Goal: Task Accomplishment & Management: Complete application form

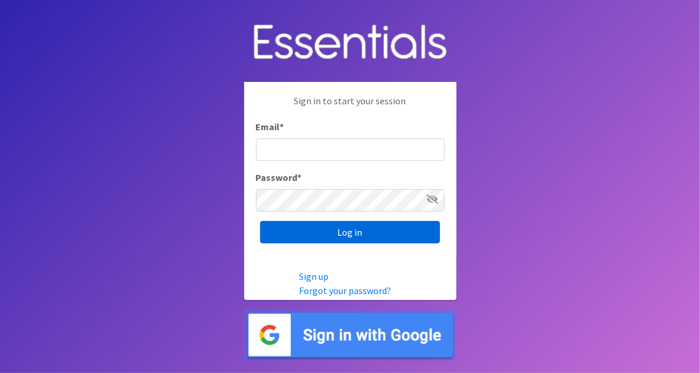
type input "[EMAIL_ADDRESS][DOMAIN_NAME]"
click at [308, 231] on input "Log in" at bounding box center [350, 232] width 180 height 22
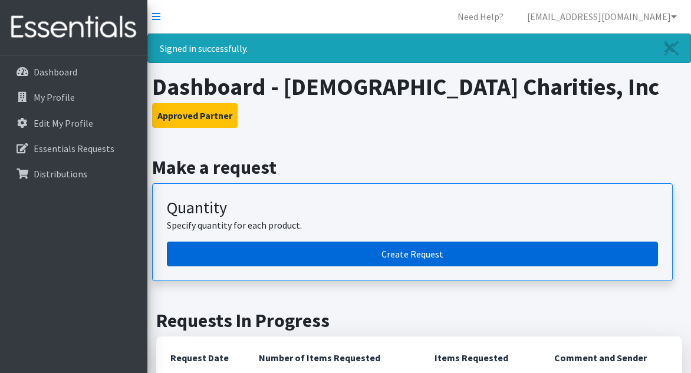
click at [377, 256] on link "Create Request" at bounding box center [412, 254] width 491 height 25
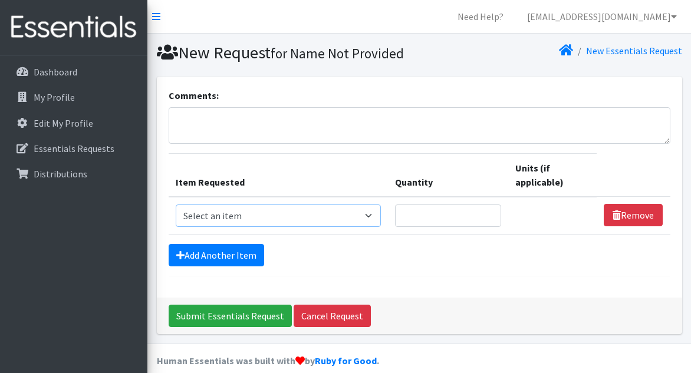
click at [249, 217] on select "Select an item # of Children this order will serve # of Individuals Living in H…" at bounding box center [278, 216] width 205 height 22
click at [373, 215] on select "Select an item # of Children this order will serve # of Individuals Living in H…" at bounding box center [278, 216] width 205 height 22
select select "13431"
click at [176, 205] on select "Select an item # of Children this order will serve # of Individuals Living in H…" at bounding box center [278, 216] width 205 height 22
click at [442, 212] on input "Quantity" at bounding box center [448, 216] width 106 height 22
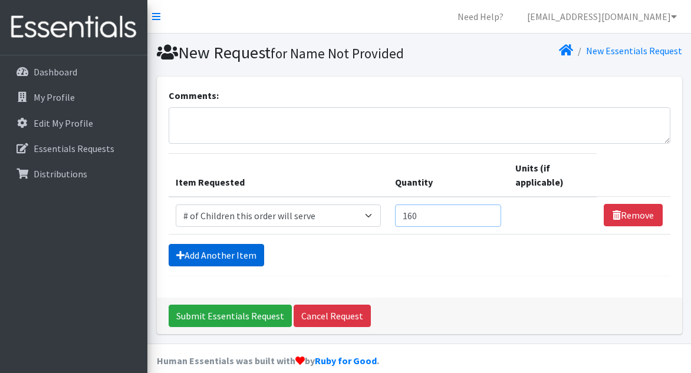
type input "160"
click at [240, 258] on link "Add Another Item" at bounding box center [217, 255] width 96 height 22
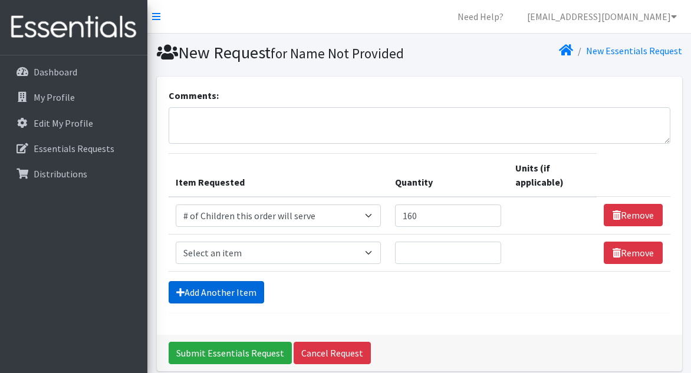
scroll to position [50, 0]
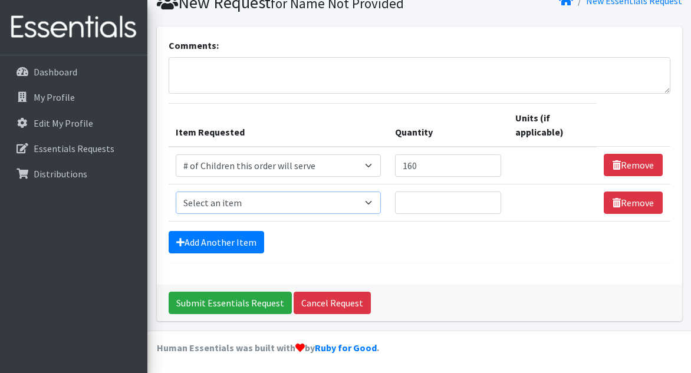
click at [281, 202] on select "Select an item # of Children this order will serve # of Individuals Living in H…" at bounding box center [278, 203] width 205 height 22
select select "6076"
click at [176, 192] on select "Select an item # of Children this order will serve # of Individuals Living in H…" at bounding box center [278, 203] width 205 height 22
click at [460, 200] on input "Quantity" at bounding box center [448, 203] width 106 height 22
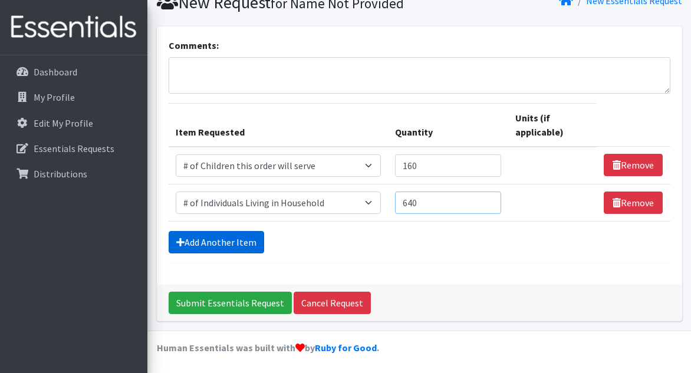
type input "640"
click at [236, 246] on link "Add Another Item" at bounding box center [217, 242] width 96 height 22
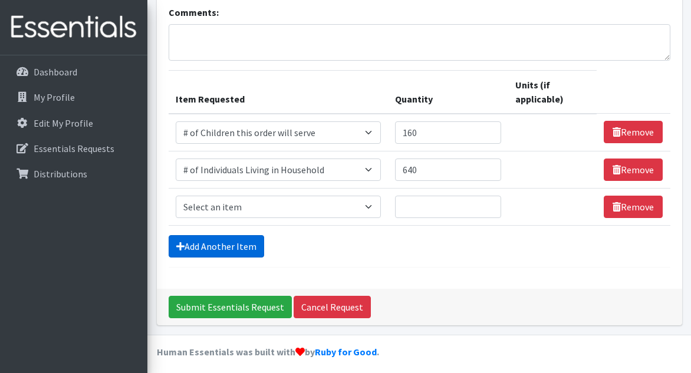
scroll to position [87, 0]
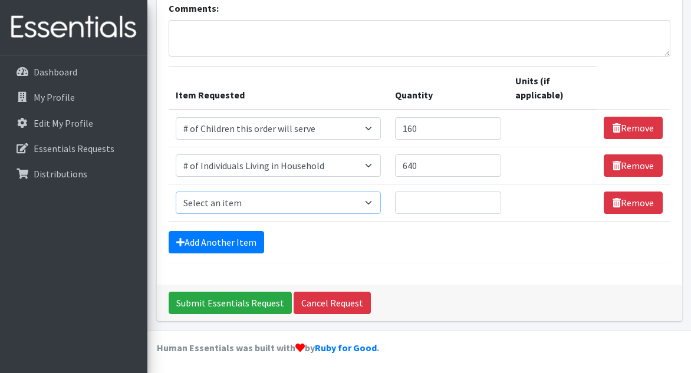
click at [280, 200] on select "Select an item # of Children this order will serve # of Individuals Living in H…" at bounding box center [278, 203] width 205 height 22
select select "1937"
click at [176, 192] on select "Select an item # of Children this order will serve # of Individuals Living in H…" at bounding box center [278, 203] width 205 height 22
click at [446, 199] on input "Quantity" at bounding box center [448, 203] width 106 height 22
type input "4"
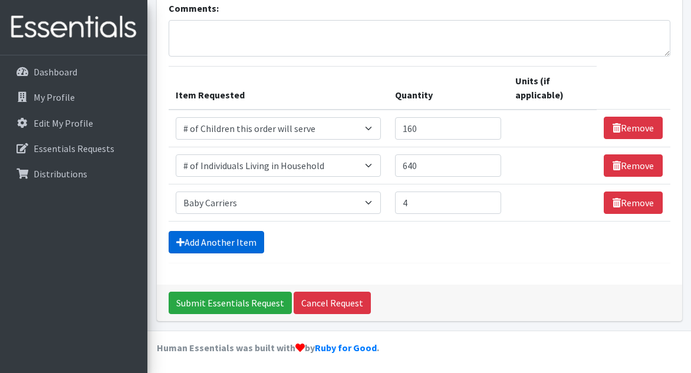
click at [222, 248] on link "Add Another Item" at bounding box center [217, 242] width 96 height 22
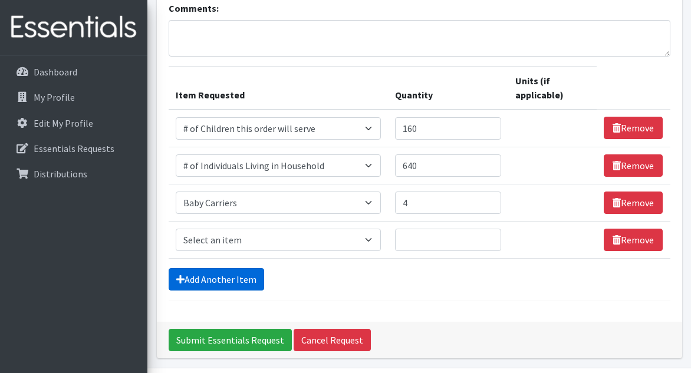
scroll to position [124, 0]
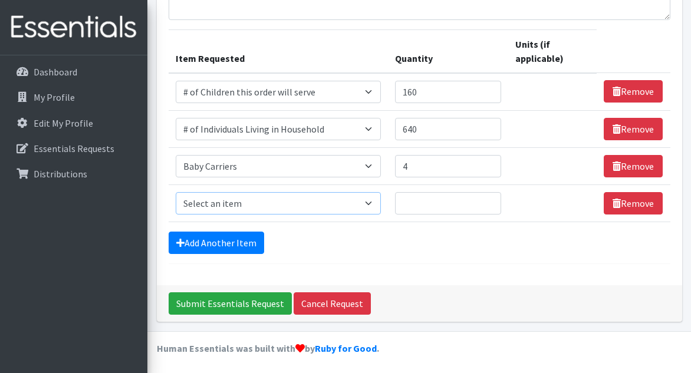
click at [245, 198] on select "Select an item # of Children this order will serve # of Individuals Living in H…" at bounding box center [278, 203] width 205 height 22
select select "1984"
click at [176, 192] on select "Select an item # of Children this order will serve # of Individuals Living in H…" at bounding box center [278, 203] width 205 height 22
click at [443, 194] on input "Quantity" at bounding box center [448, 203] width 106 height 22
type input "2"
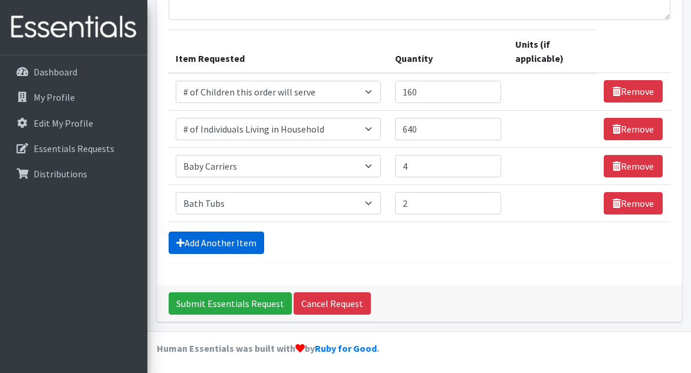
click at [223, 241] on link "Add Another Item" at bounding box center [217, 243] width 96 height 22
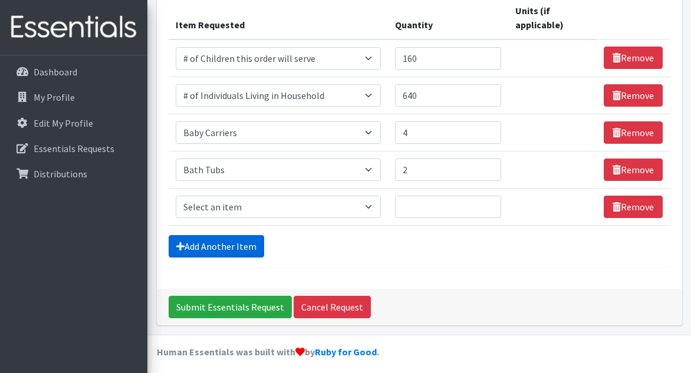
scroll to position [161, 0]
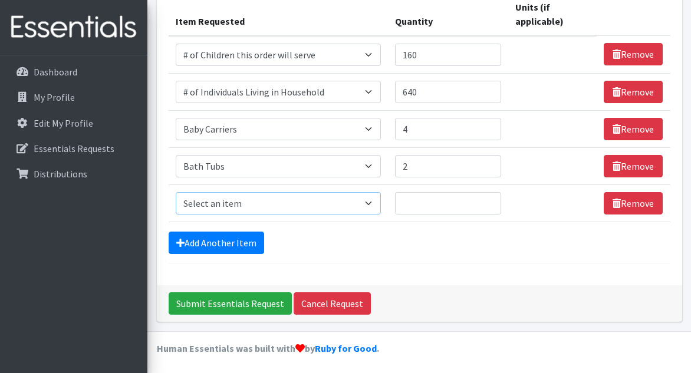
click at [249, 205] on select "Select an item # of Children this order will serve # of Individuals Living in H…" at bounding box center [278, 203] width 205 height 22
click at [259, 203] on select "Select an item # of Children this order will serve # of Individuals Living in H…" at bounding box center [278, 203] width 205 height 22
select select "1933"
click at [176, 192] on select "Select an item # of Children this order will serve # of Individuals Living in H…" at bounding box center [278, 203] width 205 height 22
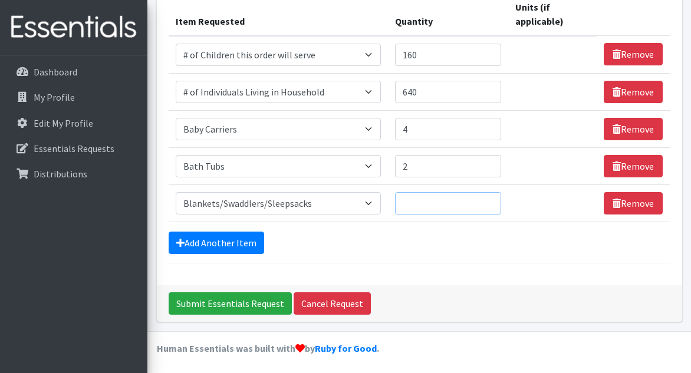
click at [449, 204] on input "Quantity" at bounding box center [448, 203] width 106 height 22
type input "2"
click at [241, 242] on link "Add Another Item" at bounding box center [217, 243] width 96 height 22
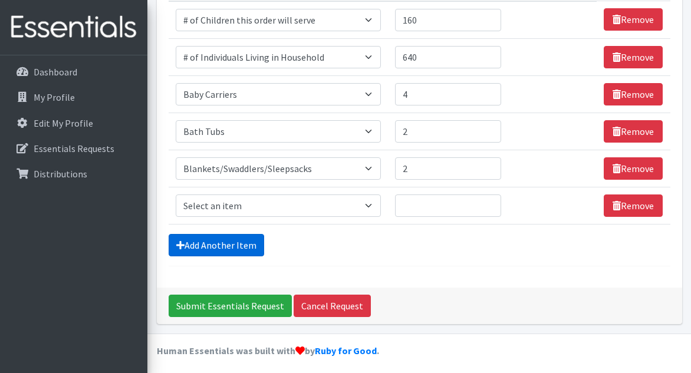
scroll to position [198, 0]
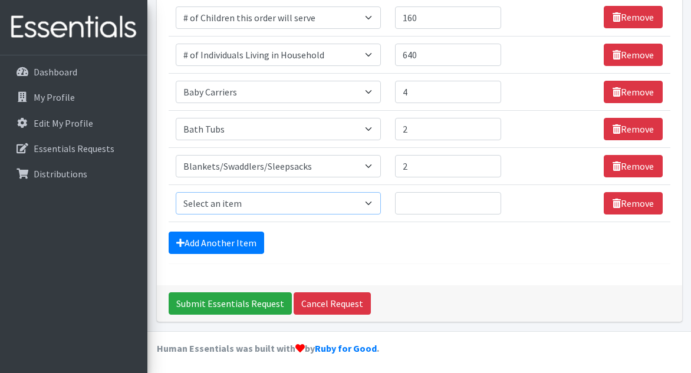
click at [261, 208] on select "Select an item # of Children this order will serve # of Individuals Living in H…" at bounding box center [278, 203] width 205 height 22
select select "1947"
click at [176, 192] on select "Select an item # of Children this order will serve # of Individuals Living in H…" at bounding box center [278, 203] width 205 height 22
click at [426, 198] on input "Quantity" at bounding box center [448, 203] width 106 height 22
type input "50"
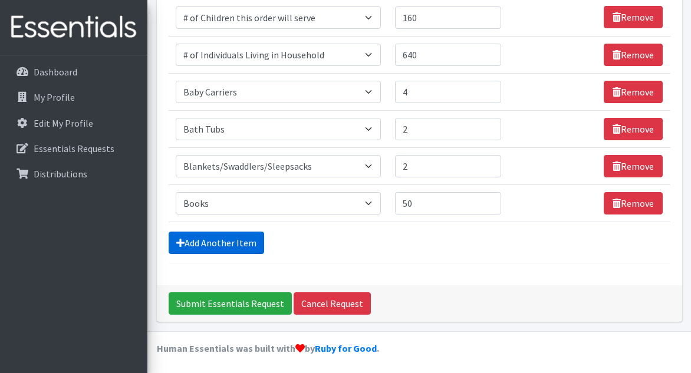
click at [254, 240] on link "Add Another Item" at bounding box center [217, 243] width 96 height 22
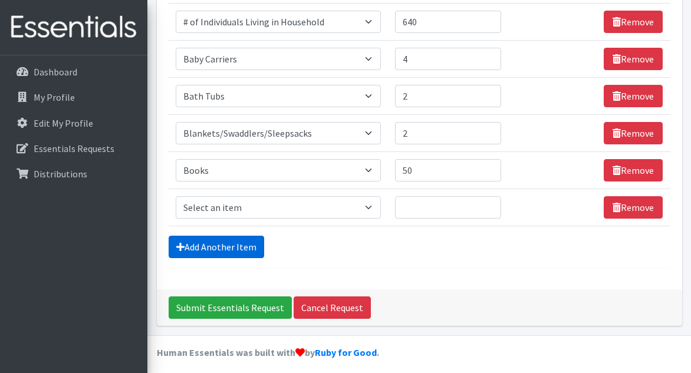
scroll to position [235, 0]
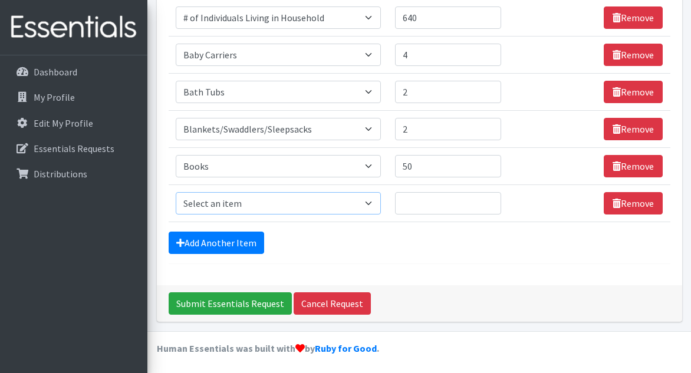
click at [274, 205] on select "Select an item # of Children this order will serve # of Individuals Living in H…" at bounding box center [278, 203] width 205 height 22
select select "1974"
click at [176, 192] on select "Select an item # of Children this order will serve # of Individuals Living in H…" at bounding box center [278, 203] width 205 height 22
click at [442, 200] on input "Quantity" at bounding box center [448, 203] width 106 height 22
type input "25"
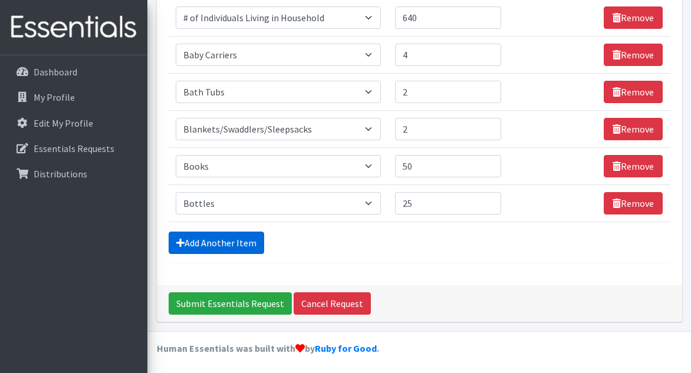
click at [246, 238] on link "Add Another Item" at bounding box center [217, 243] width 96 height 22
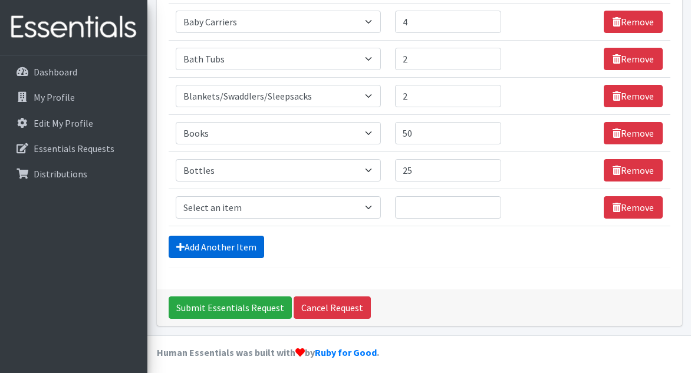
scroll to position [272, 0]
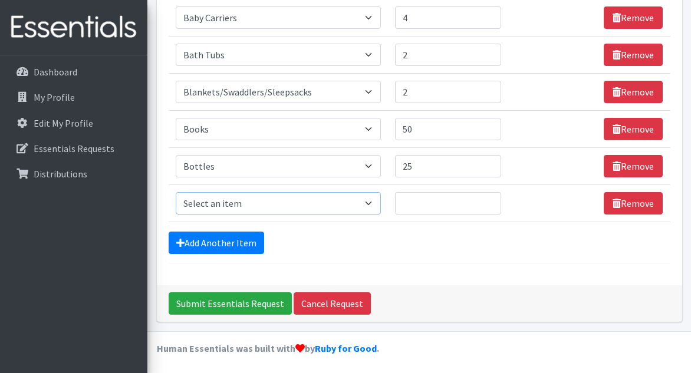
click at [262, 205] on select "Select an item # of Children this order will serve # of Individuals Living in H…" at bounding box center [278, 203] width 205 height 22
select select "11425"
click at [176, 192] on select "Select an item # of Children this order will serve # of Individuals Living in H…" at bounding box center [278, 203] width 205 height 22
click at [456, 206] on input "Quantity" at bounding box center [448, 203] width 106 height 22
type input "1"
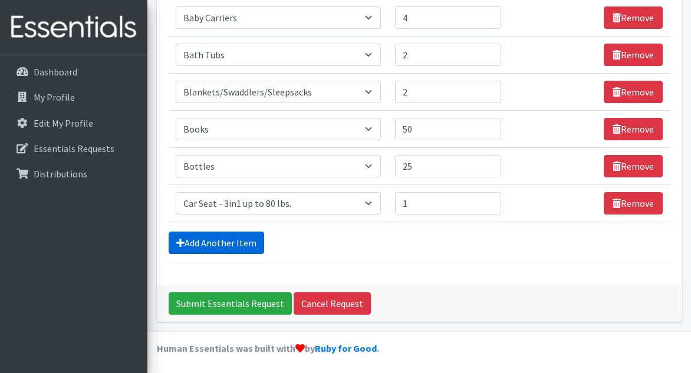
click at [186, 239] on link "Add Another Item" at bounding box center [217, 243] width 96 height 22
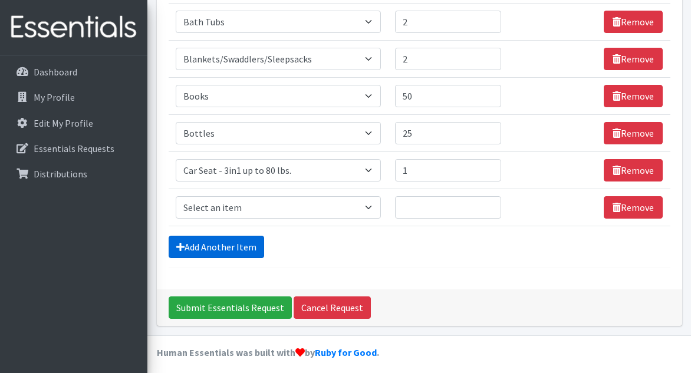
scroll to position [309, 0]
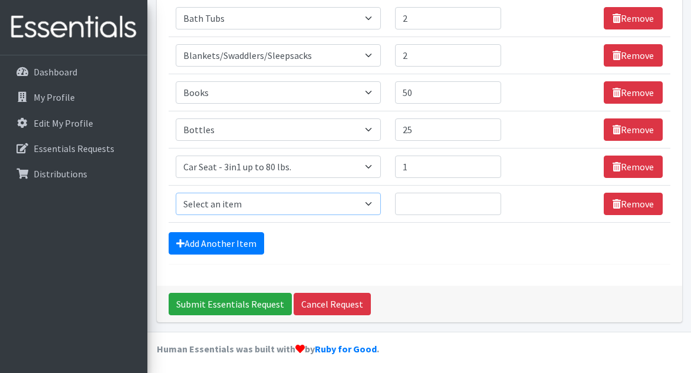
click at [228, 206] on select "Select an item # of Children this order will serve # of Individuals Living in H…" at bounding box center [278, 204] width 205 height 22
select select "5704"
click at [176, 193] on select "Select an item # of Children this order will serve # of Individuals Living in H…" at bounding box center [278, 204] width 205 height 22
click at [419, 204] on input "Quantity" at bounding box center [448, 204] width 106 height 22
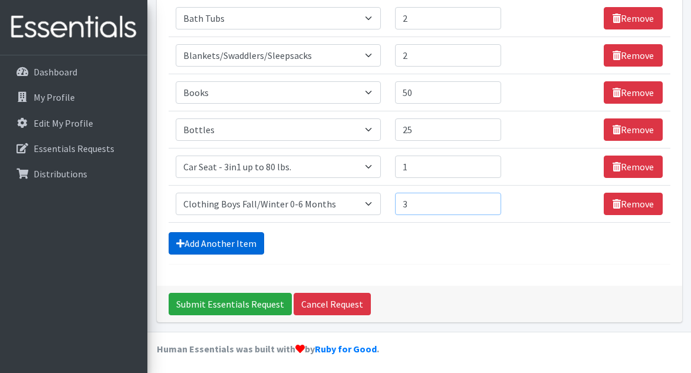
type input "3"
click at [238, 244] on link "Add Another Item" at bounding box center [217, 243] width 96 height 22
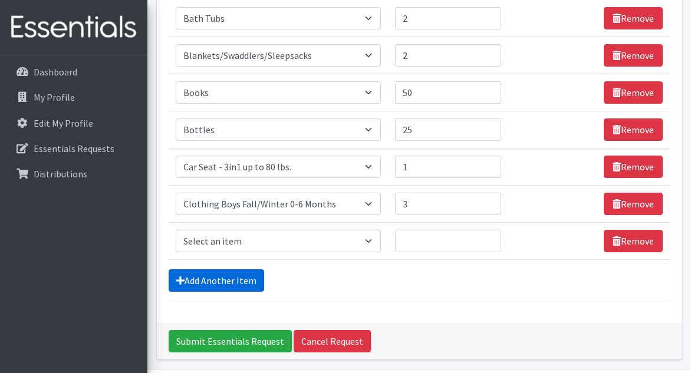
scroll to position [346, 0]
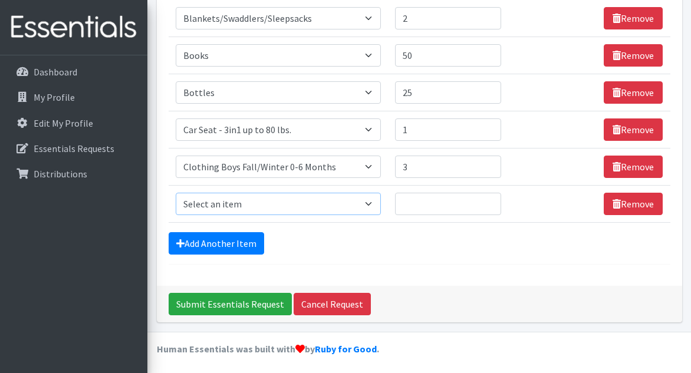
click at [271, 202] on select "Select an item # of Children this order will serve # of Individuals Living in H…" at bounding box center [278, 204] width 205 height 22
select select "5706"
click at [176, 193] on select "Select an item # of Children this order will serve # of Individuals Living in H…" at bounding box center [278, 204] width 205 height 22
click at [443, 201] on input "Quantity" at bounding box center [448, 204] width 106 height 22
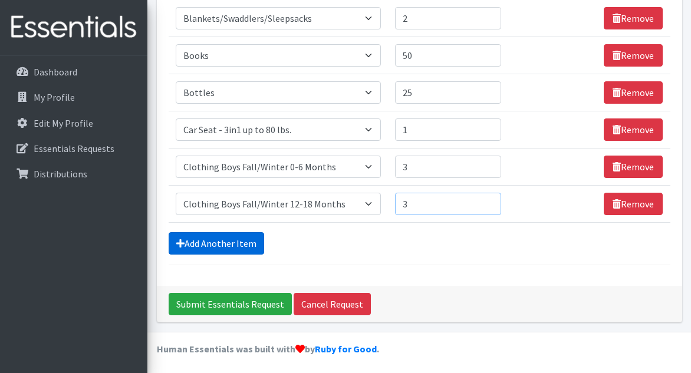
type input "3"
click at [215, 241] on link "Add Another Item" at bounding box center [217, 243] width 96 height 22
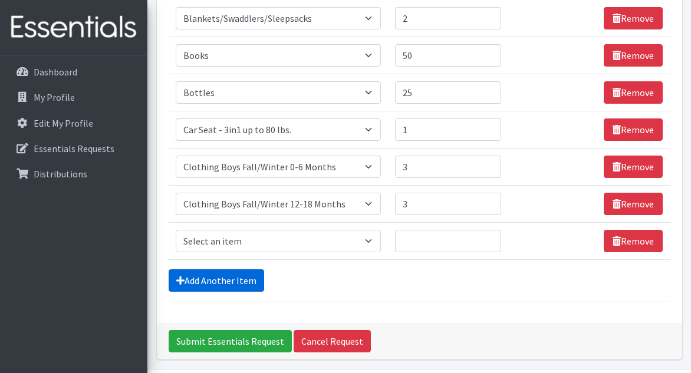
scroll to position [383, 0]
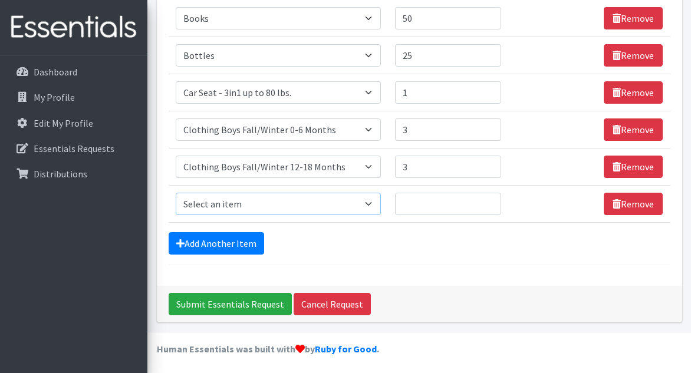
click at [252, 205] on select "Select an item # of Children this order will serve # of Individuals Living in H…" at bounding box center [278, 204] width 205 height 22
select select "5707"
click at [176, 193] on select "Select an item # of Children this order will serve # of Individuals Living in H…" at bounding box center [278, 204] width 205 height 22
click at [433, 201] on input "Quantity" at bounding box center [448, 204] width 106 height 22
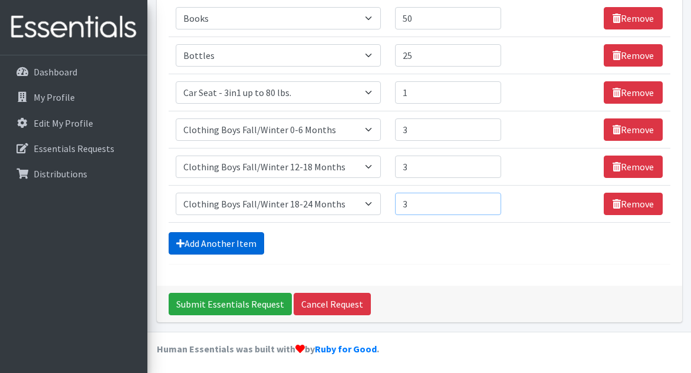
type input "3"
click at [244, 236] on link "Add Another Item" at bounding box center [217, 243] width 96 height 22
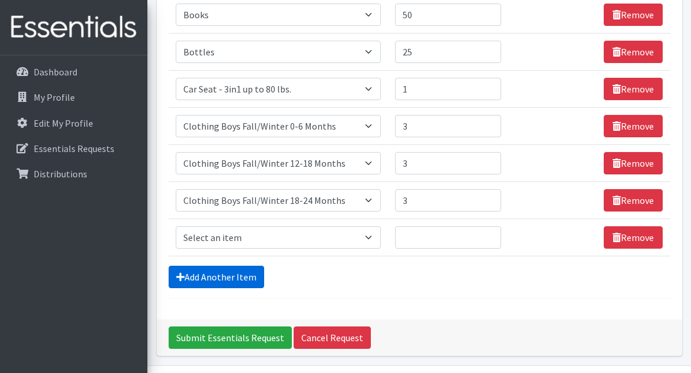
scroll to position [420, 0]
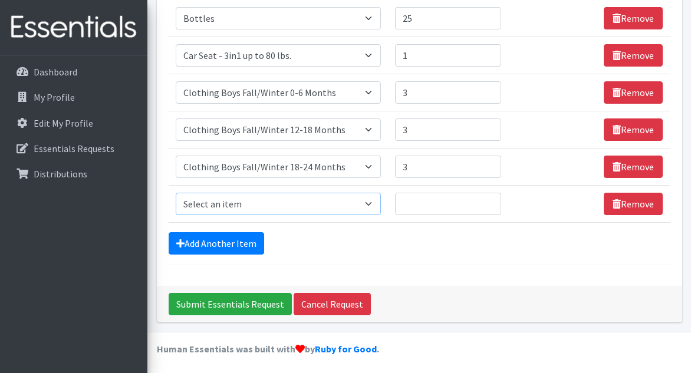
click at [275, 203] on select "Select an item # of Children this order will serve # of Individuals Living in H…" at bounding box center [278, 204] width 205 height 22
select select "5710"
click at [176, 193] on select "Select an item # of Children this order will serve # of Individuals Living in H…" at bounding box center [278, 204] width 205 height 22
click at [413, 198] on input "Quantity" at bounding box center [448, 204] width 106 height 22
type input "3"
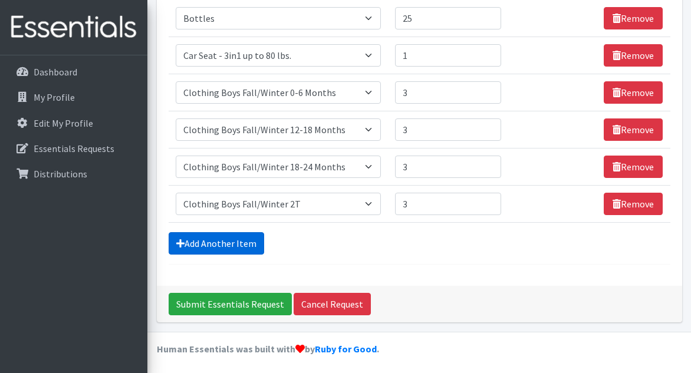
click at [232, 237] on link "Add Another Item" at bounding box center [217, 243] width 96 height 22
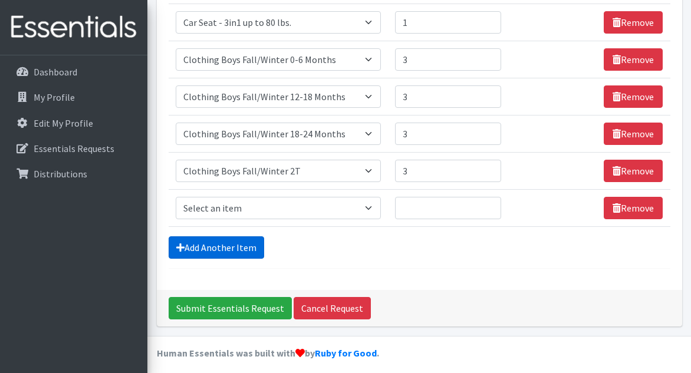
scroll to position [457, 0]
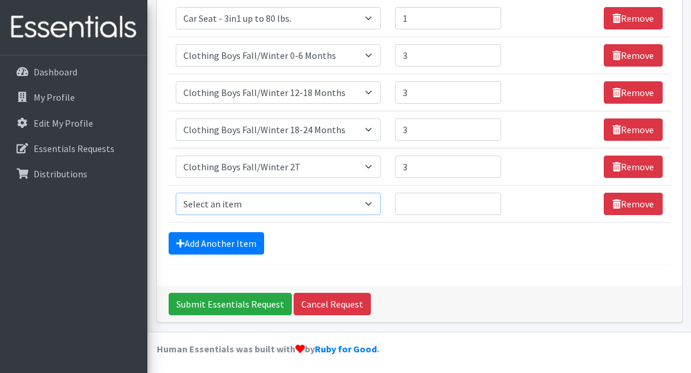
click at [281, 206] on select "Select an item # of Children this order will serve # of Individuals Living in H…" at bounding box center [278, 204] width 205 height 22
select select "5712"
click at [176, 193] on select "Select an item # of Children this order will serve # of Individuals Living in H…" at bounding box center [278, 204] width 205 height 22
click at [420, 201] on input "Quantity" at bounding box center [448, 204] width 106 height 22
type input "3"
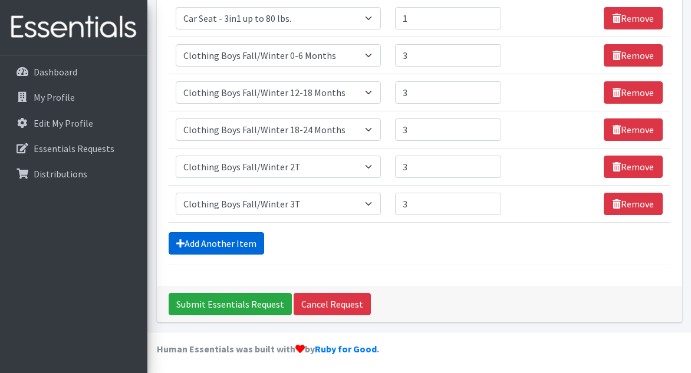
click at [232, 240] on link "Add Another Item" at bounding box center [217, 243] width 96 height 22
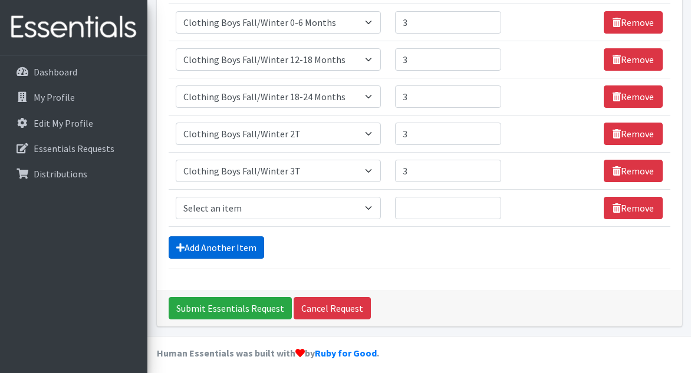
scroll to position [494, 0]
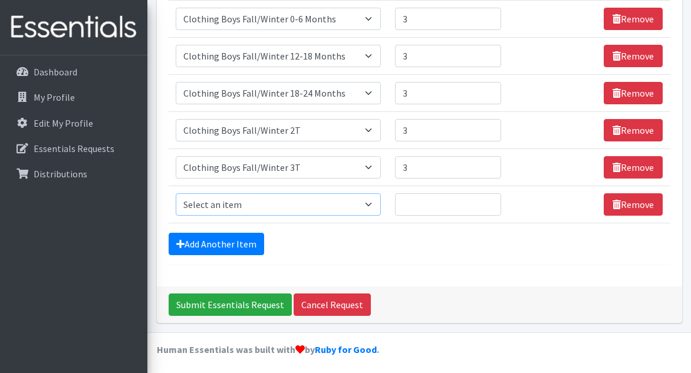
click at [308, 205] on select "Select an item # of Children this order will serve # of Individuals Living in H…" at bounding box center [278, 204] width 205 height 22
select select "5714"
click at [176, 193] on select "Select an item # of Children this order will serve # of Individuals Living in H…" at bounding box center [278, 204] width 205 height 22
click at [445, 205] on input "Quantity" at bounding box center [448, 204] width 106 height 22
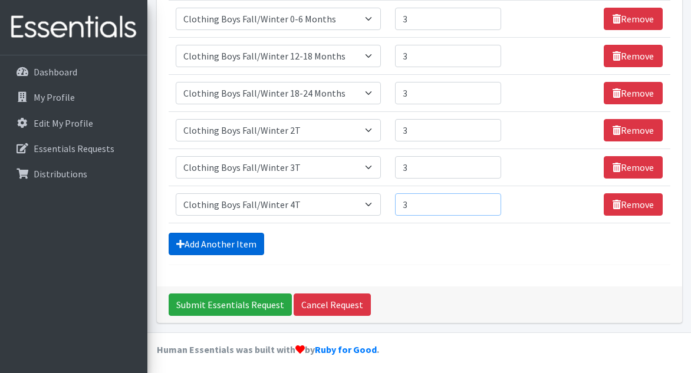
type input "3"
click at [238, 242] on link "Add Another Item" at bounding box center [217, 244] width 96 height 22
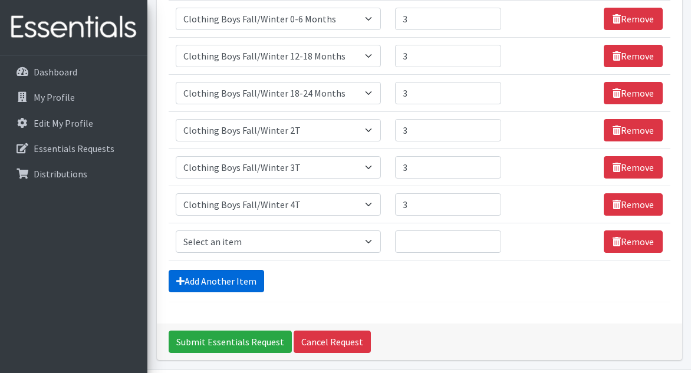
scroll to position [531, 0]
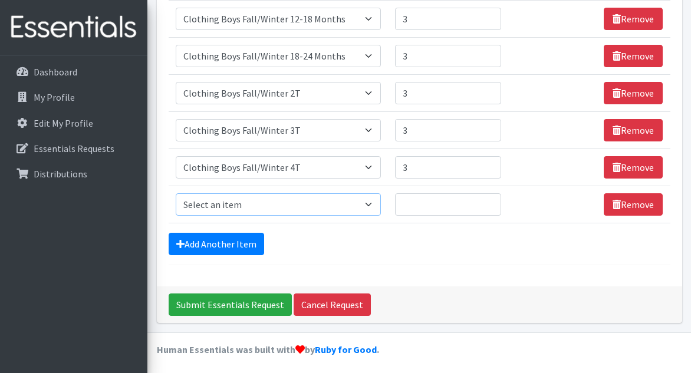
click at [302, 205] on select "Select an item # of Children this order will serve # of Individuals Living in H…" at bounding box center [278, 204] width 205 height 22
select select "5716"
click at [176, 193] on select "Select an item # of Children this order will serve # of Individuals Living in H…" at bounding box center [278, 204] width 205 height 22
click at [432, 207] on input "Quantity" at bounding box center [448, 204] width 106 height 22
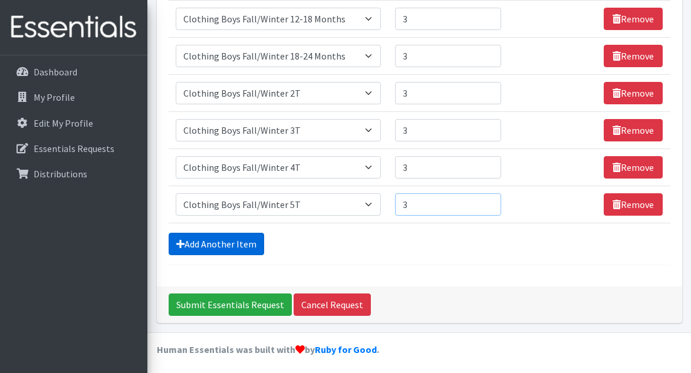
type input "3"
click at [239, 241] on link "Add Another Item" at bounding box center [217, 244] width 96 height 22
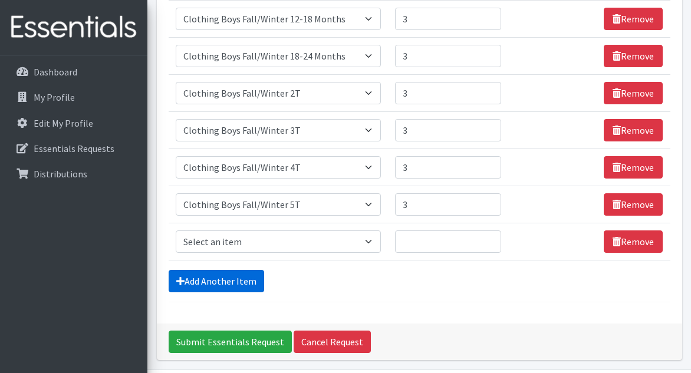
scroll to position [568, 0]
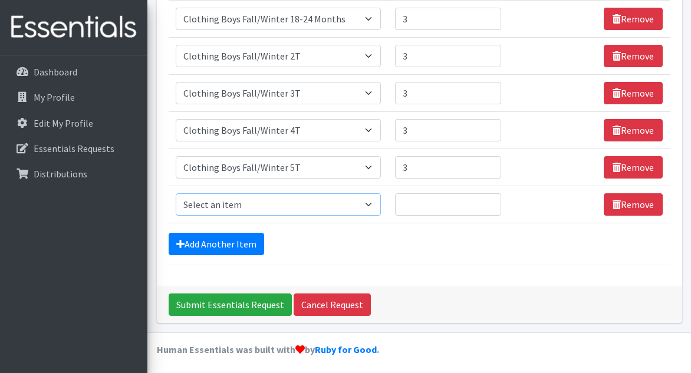
click at [306, 199] on select "Select an item # of Children this order will serve # of Individuals Living in H…" at bounding box center [278, 204] width 205 height 22
select select "5705"
click at [176, 193] on select "Select an item # of Children this order will serve # of Individuals Living in H…" at bounding box center [278, 204] width 205 height 22
click at [424, 207] on input "Quantity" at bounding box center [448, 204] width 106 height 22
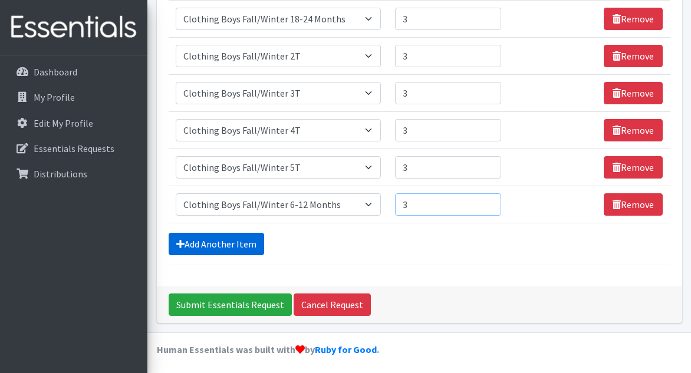
type input "3"
click at [208, 240] on link "Add Another Item" at bounding box center [217, 244] width 96 height 22
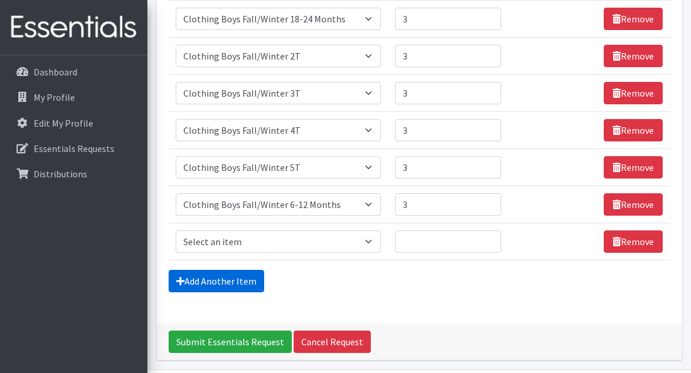
scroll to position [605, 0]
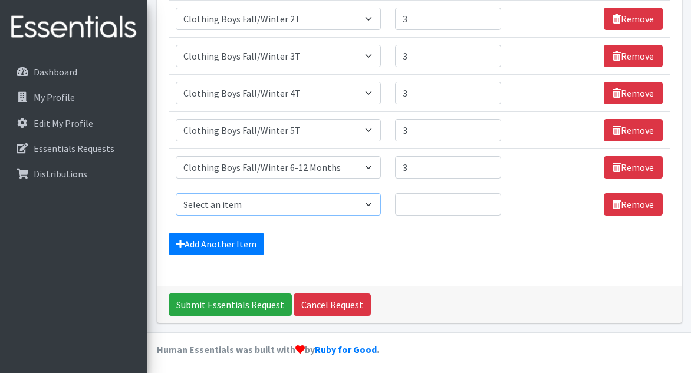
click at [271, 202] on select "Select an item # of Children this order will serve # of Individuals Living in H…" at bounding box center [278, 204] width 205 height 22
select select "5733"
click at [176, 193] on select "Select an item # of Children this order will serve # of Individuals Living in H…" at bounding box center [278, 204] width 205 height 22
click at [432, 200] on input "Quantity" at bounding box center [448, 204] width 106 height 22
type input "2"
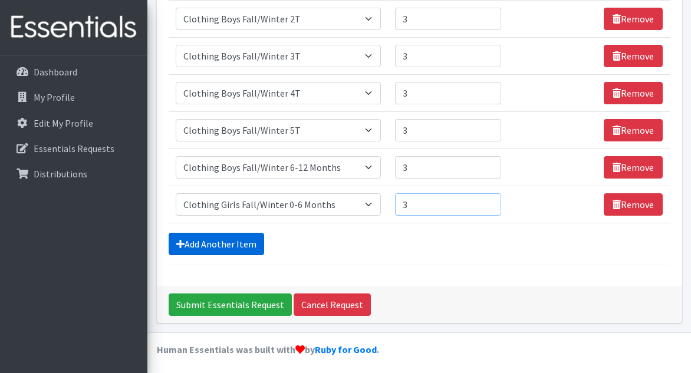
type input "3"
click at [224, 245] on link "Add Another Item" at bounding box center [217, 244] width 96 height 22
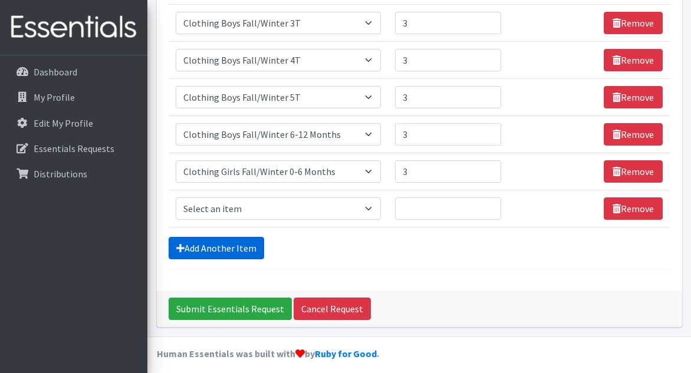
scroll to position [643, 0]
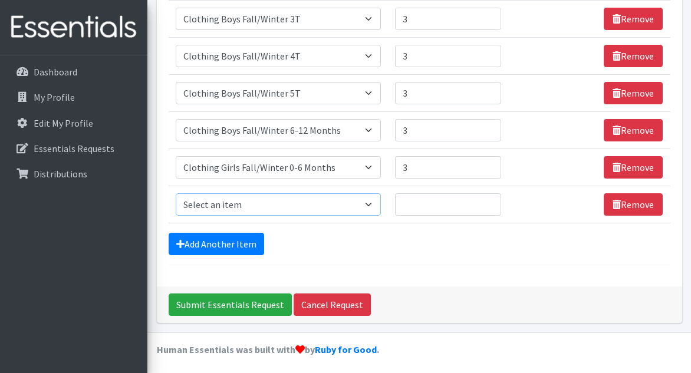
click at [297, 205] on select "Select an item # of Children this order will serve # of Individuals Living in H…" at bounding box center [278, 204] width 205 height 22
select select "5744"
click at [176, 193] on select "Select an item # of Children this order will serve # of Individuals Living in H…" at bounding box center [278, 204] width 205 height 22
click at [437, 203] on input "Quantity" at bounding box center [448, 204] width 106 height 22
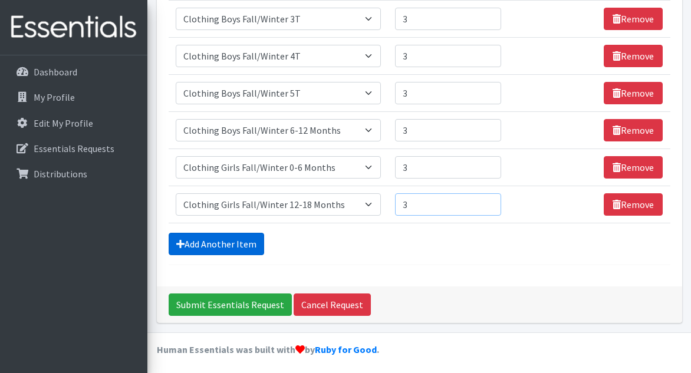
type input "3"
click at [211, 246] on link "Add Another Item" at bounding box center [217, 244] width 96 height 22
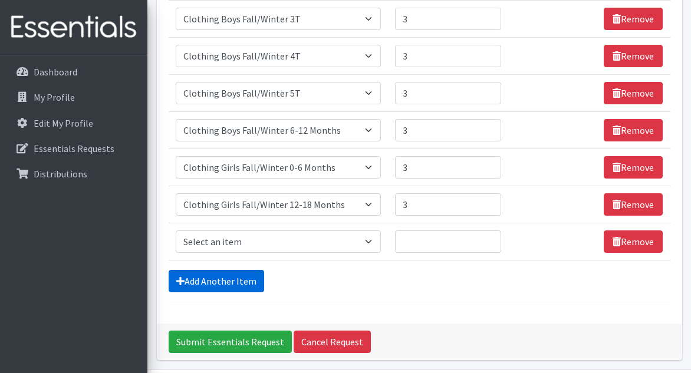
scroll to position [679, 0]
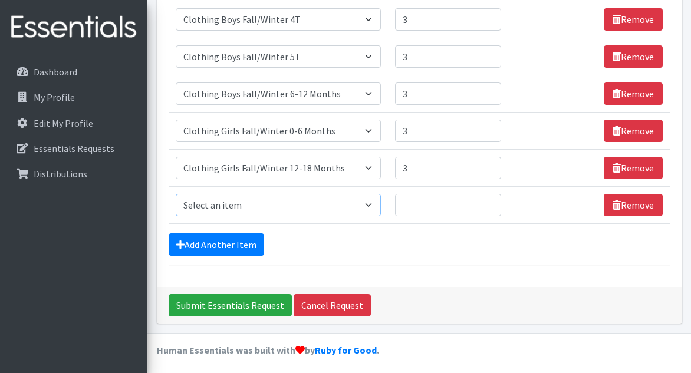
click at [278, 205] on select "Select an item # of Children this order will serve # of Individuals Living in H…" at bounding box center [278, 205] width 205 height 22
select select "5749"
click at [176, 194] on select "Select an item # of Children this order will serve # of Individuals Living in H…" at bounding box center [278, 205] width 205 height 22
click at [424, 199] on input "Quantity" at bounding box center [448, 205] width 106 height 22
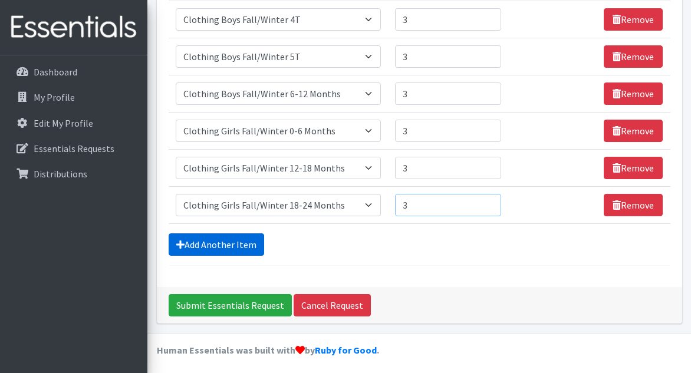
type input "3"
click at [210, 240] on link "Add Another Item" at bounding box center [217, 244] width 96 height 22
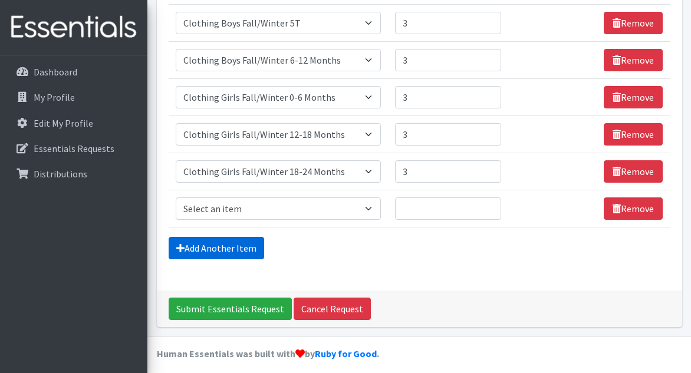
scroll to position [716, 0]
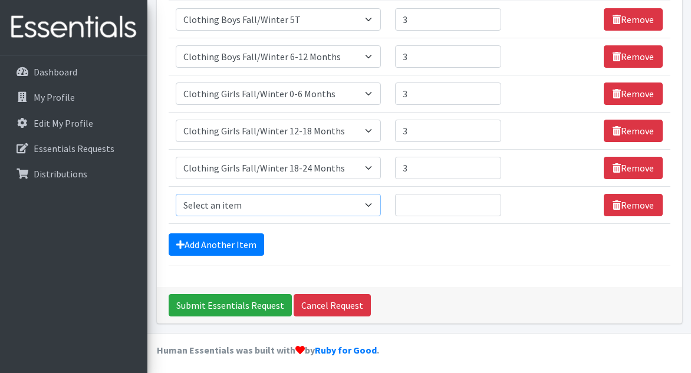
click at [369, 200] on select "Select an item # of Children this order will serve # of Individuals Living in H…" at bounding box center [278, 205] width 205 height 22
select select "5751"
click at [176, 194] on select "Select an item # of Children this order will serve # of Individuals Living in H…" at bounding box center [278, 205] width 205 height 22
click at [416, 199] on input "Quantity" at bounding box center [448, 205] width 106 height 22
type input "3"
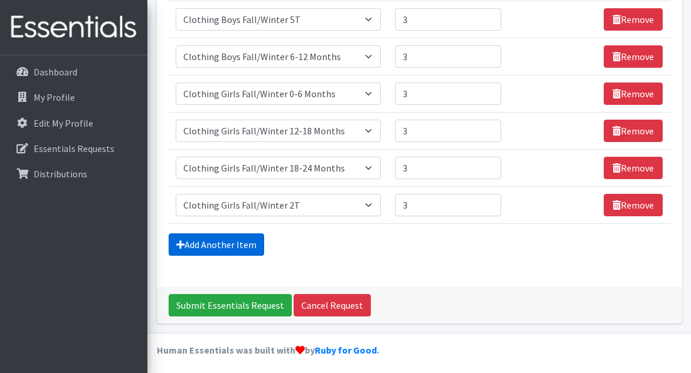
click at [239, 243] on link "Add Another Item" at bounding box center [217, 244] width 96 height 22
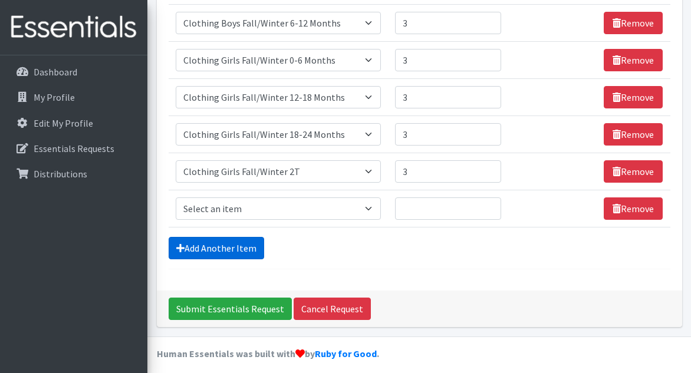
scroll to position [753, 0]
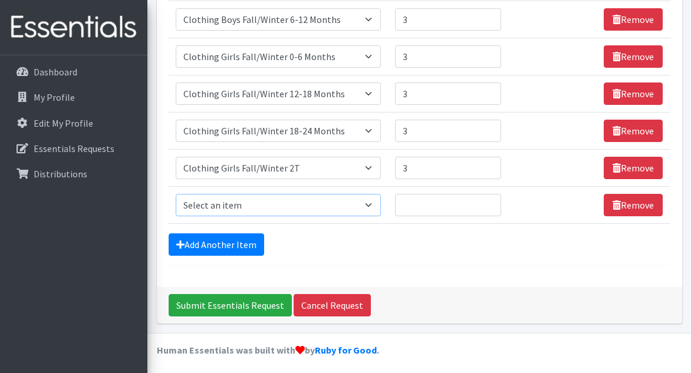
click at [347, 201] on select "Select an item # of Children this order will serve # of Individuals Living in H…" at bounding box center [278, 205] width 205 height 22
select select "5751"
click at [176, 194] on select "Select an item # of Children this order will serve # of Individuals Living in H…" at bounding box center [278, 205] width 205 height 22
click at [426, 201] on input "Quantity" at bounding box center [448, 205] width 106 height 22
type input "3"
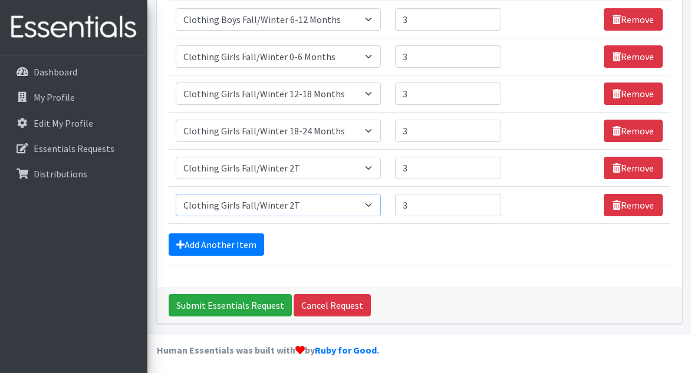
click at [376, 202] on select "Select an item # of Children this order will serve # of Individuals Living in H…" at bounding box center [278, 205] width 205 height 22
select select "5753"
click at [176, 194] on select "Select an item # of Children this order will serve # of Individuals Living in H…" at bounding box center [278, 205] width 205 height 22
click at [240, 241] on link "Add Another Item" at bounding box center [217, 244] width 96 height 22
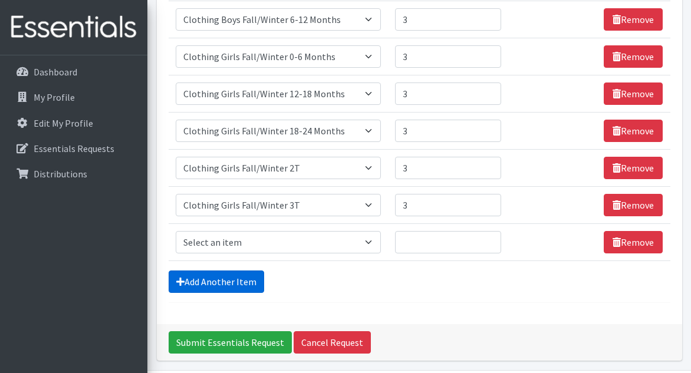
scroll to position [791, 0]
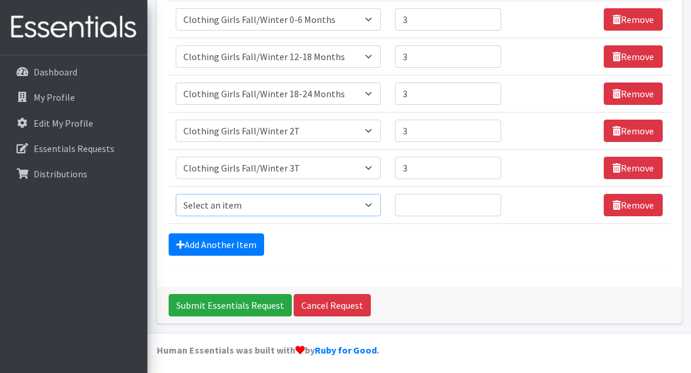
click at [312, 200] on select "Select an item # of Children this order will serve # of Individuals Living in H…" at bounding box center [278, 205] width 205 height 22
select select "5756"
click at [176, 194] on select "Select an item # of Children this order will serve # of Individuals Living in H…" at bounding box center [278, 205] width 205 height 22
click at [413, 199] on input "Quantity" at bounding box center [448, 205] width 106 height 22
type input "3"
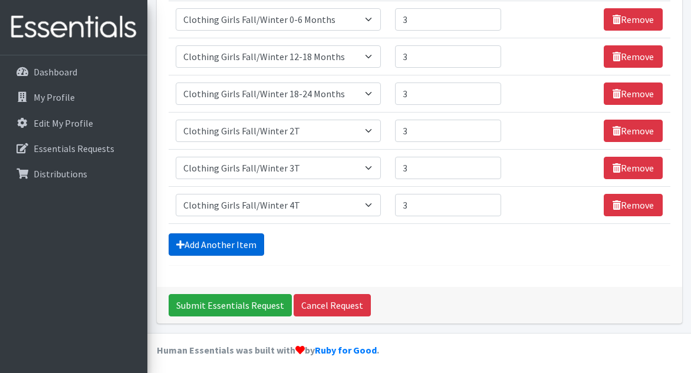
click at [200, 248] on link "Add Another Item" at bounding box center [217, 244] width 96 height 22
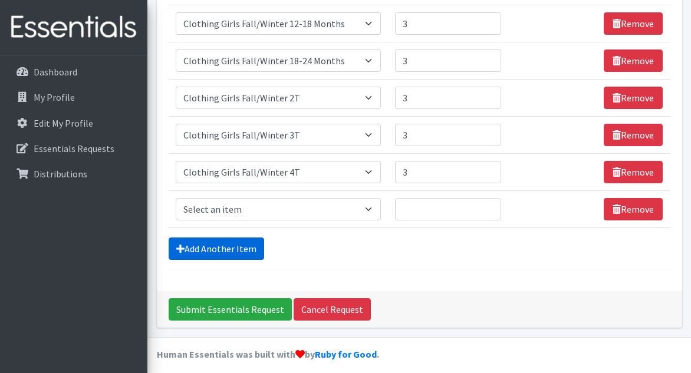
scroll to position [828, 0]
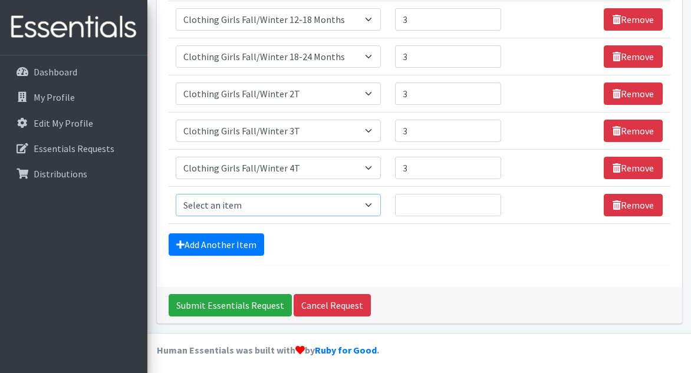
click at [348, 200] on select "Select an item # of Children this order will serve # of Individuals Living in H…" at bounding box center [278, 205] width 205 height 22
select select "5756"
click at [176, 194] on select "Select an item # of Children this order will serve # of Individuals Living in H…" at bounding box center [278, 205] width 205 height 22
click at [430, 201] on input "Quantity" at bounding box center [448, 205] width 106 height 22
type input "3"
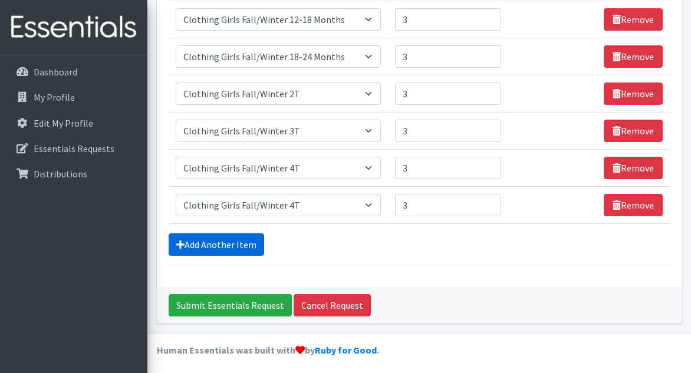
click at [204, 240] on link "Add Another Item" at bounding box center [217, 244] width 96 height 22
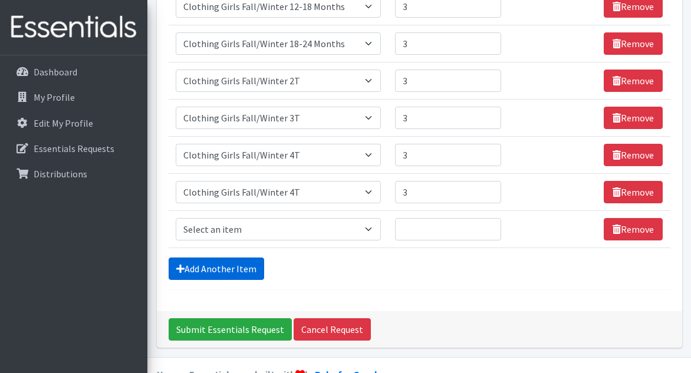
scroll to position [864, 0]
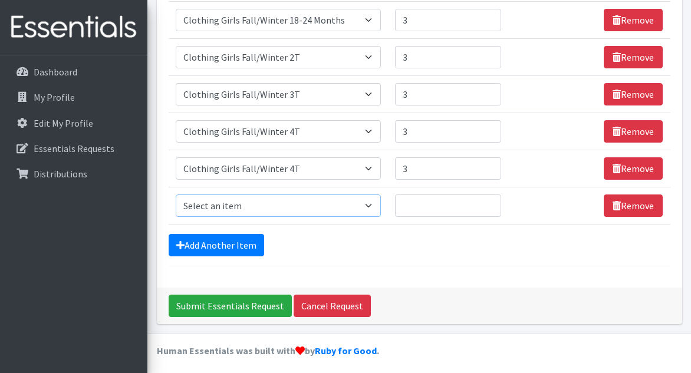
click at [373, 201] on select "Select an item # of Children this order will serve # of Individuals Living in H…" at bounding box center [278, 206] width 205 height 22
select select "5756"
click at [176, 195] on select "Select an item # of Children this order will serve # of Individuals Living in H…" at bounding box center [278, 206] width 205 height 22
click at [446, 201] on input "Quantity" at bounding box center [448, 206] width 106 height 22
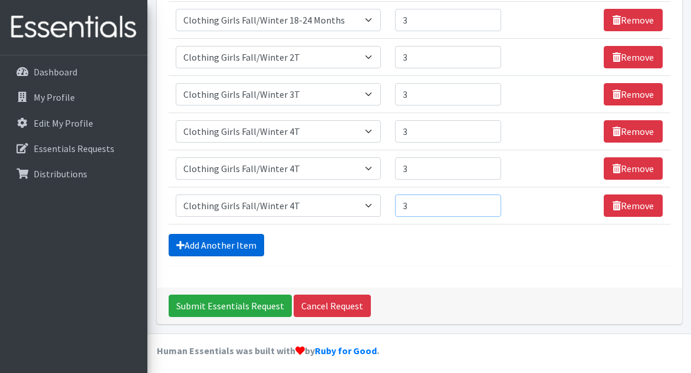
type input "3"
click at [223, 245] on link "Add Another Item" at bounding box center [217, 245] width 96 height 22
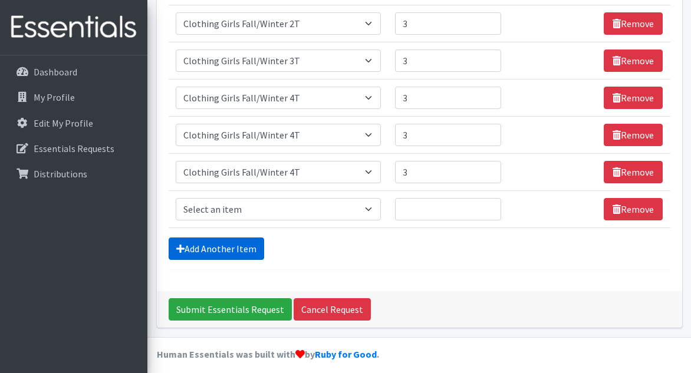
scroll to position [901, 0]
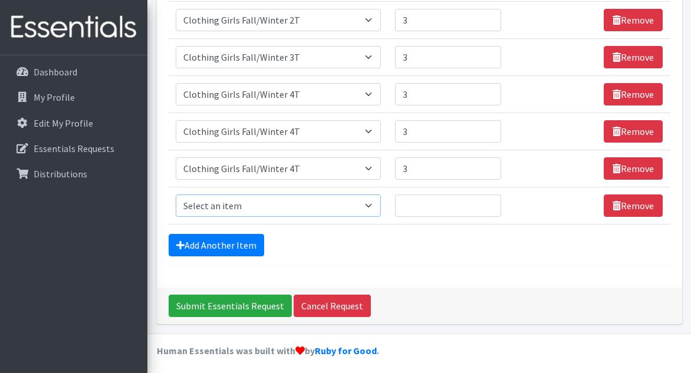
click at [311, 202] on select "Select an item # of Children this order will serve # of Individuals Living in H…" at bounding box center [278, 206] width 205 height 22
select select "5758"
click at [176, 195] on select "Select an item # of Children this order will serve # of Individuals Living in H…" at bounding box center [278, 206] width 205 height 22
click at [413, 203] on input "Quantity" at bounding box center [448, 206] width 106 height 22
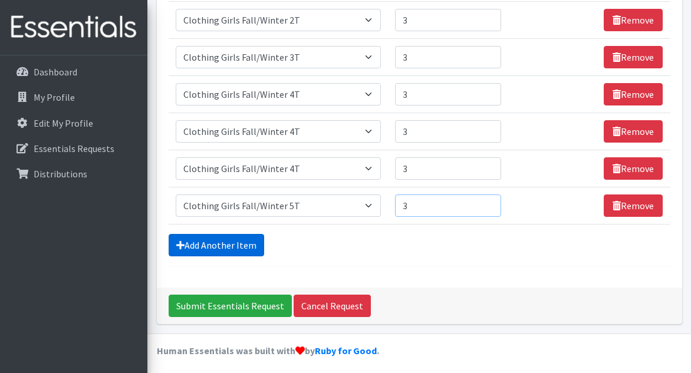
type input "3"
click at [198, 241] on link "Add Another Item" at bounding box center [217, 245] width 96 height 22
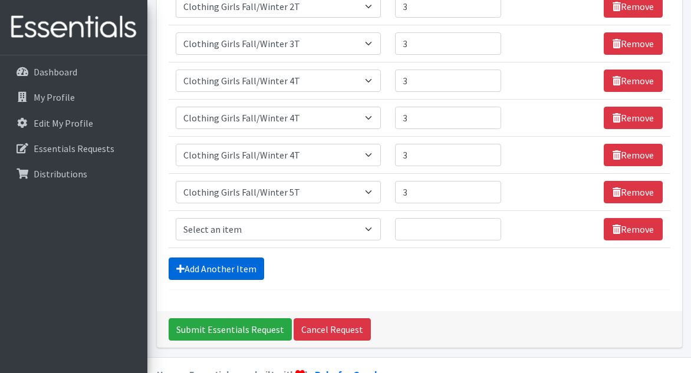
scroll to position [939, 0]
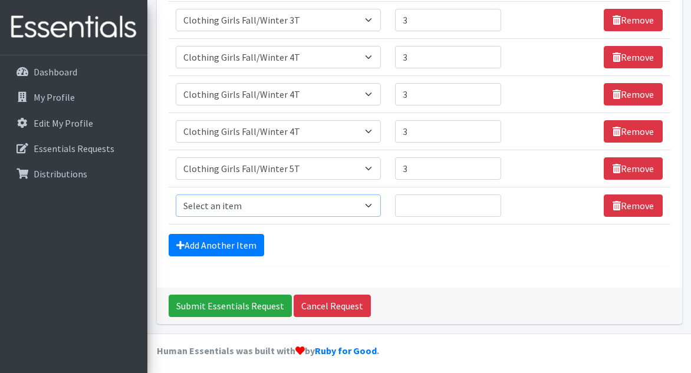
click at [375, 203] on select "Select an item # of Children this order will serve # of Individuals Living in H…" at bounding box center [278, 206] width 205 height 22
select select "5742"
click at [176, 195] on select "Select an item # of Children this order will serve # of Individuals Living in H…" at bounding box center [278, 206] width 205 height 22
click at [422, 202] on input "Quantity" at bounding box center [448, 206] width 106 height 22
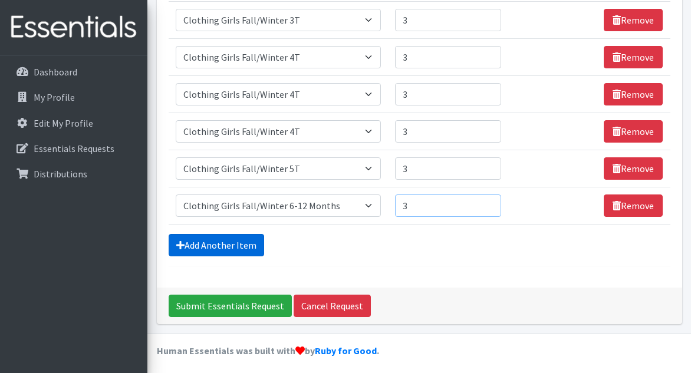
type input "3"
click at [192, 244] on link "Add Another Item" at bounding box center [217, 245] width 96 height 22
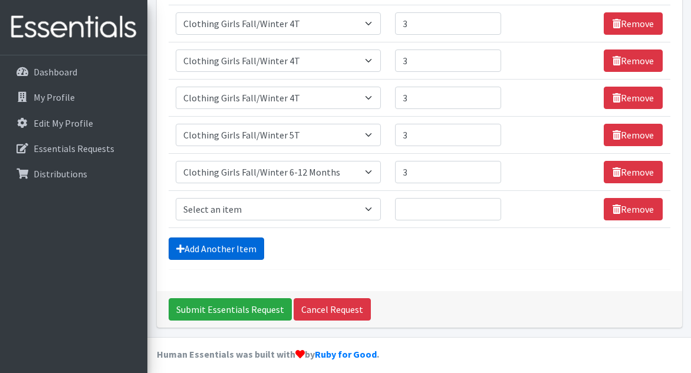
scroll to position [976, 0]
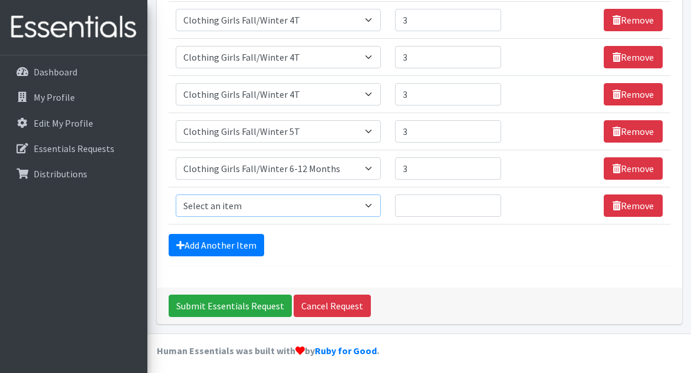
click at [290, 207] on select "Select an item # of Children this order will serve # of Individuals Living in H…" at bounding box center [278, 206] width 205 height 22
select select "8906"
click at [176, 195] on select "Select an item # of Children this order will serve # of Individuals Living in H…" at bounding box center [278, 206] width 205 height 22
click at [437, 203] on input "Quantity" at bounding box center [448, 206] width 106 height 22
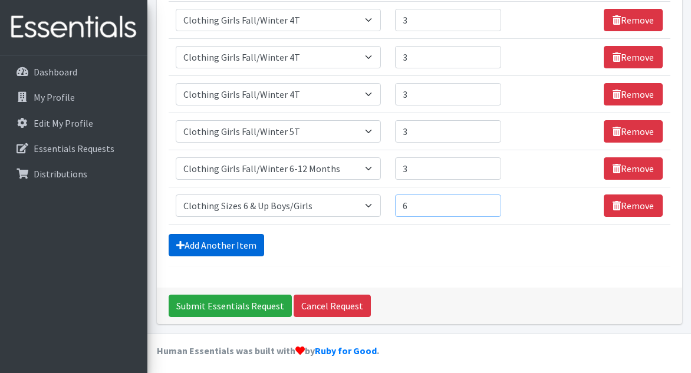
type input "6"
click at [254, 240] on link "Add Another Item" at bounding box center [217, 245] width 96 height 22
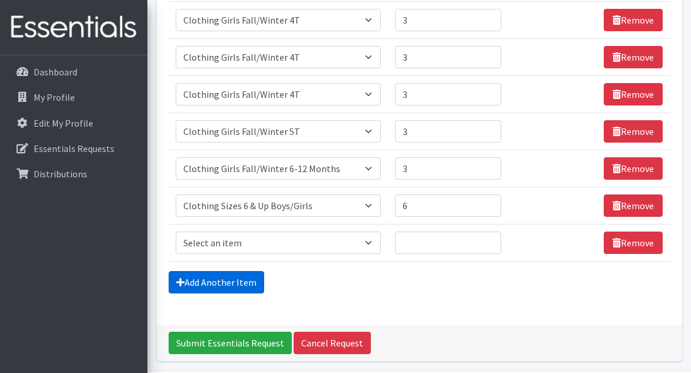
scroll to position [1013, 0]
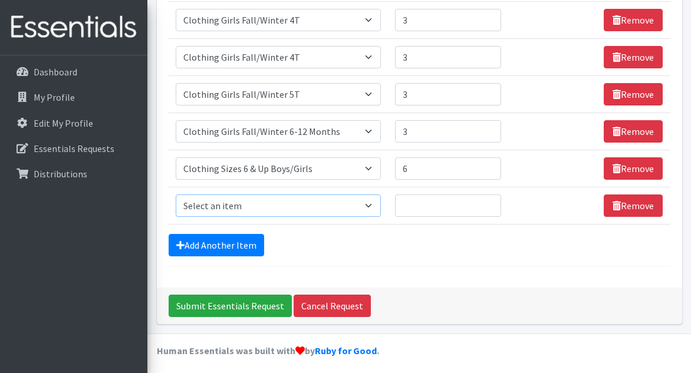
click at [310, 199] on select "Select an item # of Children this order will serve # of Individuals Living in H…" at bounding box center [278, 206] width 205 height 22
select select "6668"
click at [176, 195] on select "Select an item # of Children this order will serve # of Individuals Living in H…" at bounding box center [278, 206] width 205 height 22
click at [467, 205] on input "Quantity" at bounding box center [448, 206] width 106 height 22
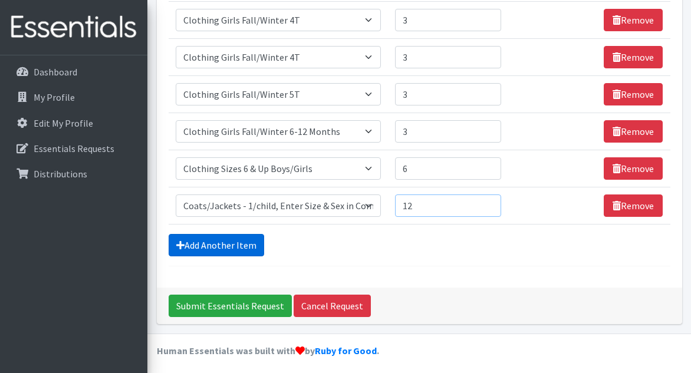
type input "12"
click at [189, 238] on link "Add Another Item" at bounding box center [217, 245] width 96 height 22
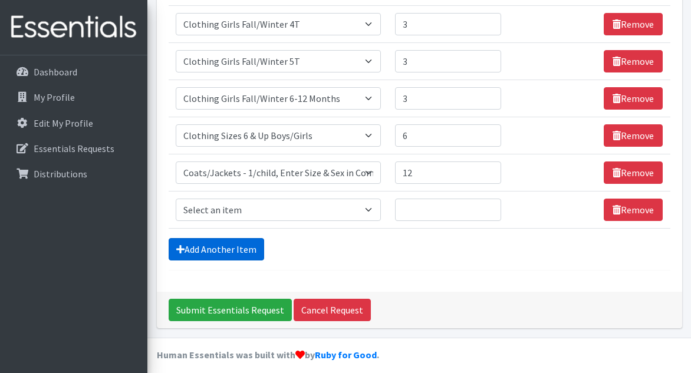
scroll to position [1049, 0]
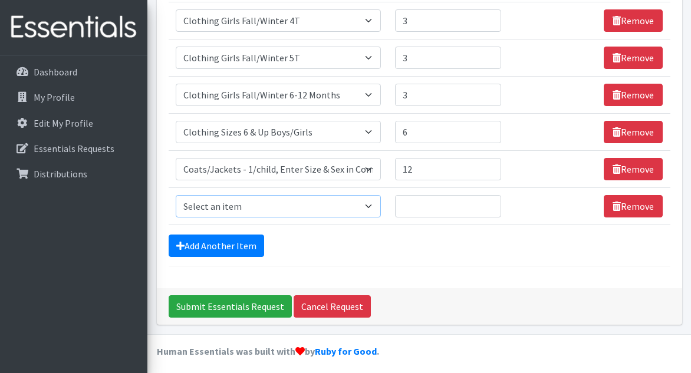
click at [245, 206] on select "Select an item # of Children this order will serve # of Individuals Living in H…" at bounding box center [278, 206] width 205 height 22
select select "15477"
click at [176, 195] on select "Select an item # of Children this order will serve # of Individuals Living in H…" at bounding box center [278, 206] width 205 height 22
click at [432, 202] on input "Quantity" at bounding box center [443, 206] width 105 height 22
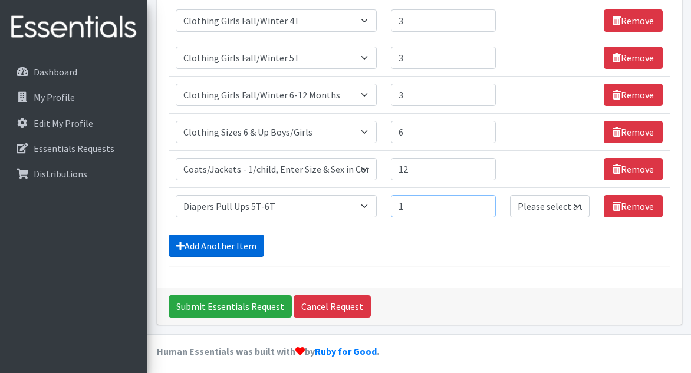
type input "1"
click at [223, 248] on link "Add Another Item" at bounding box center [217, 246] width 96 height 22
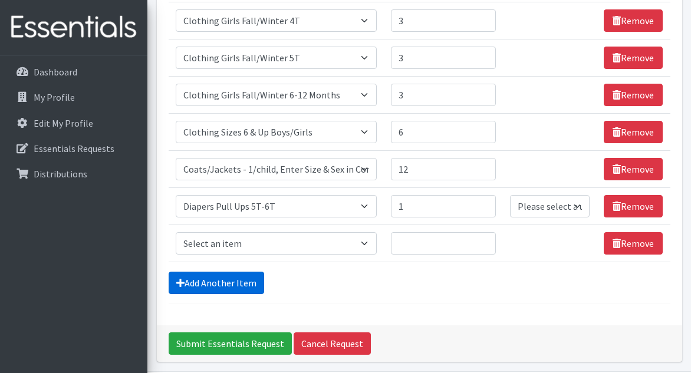
scroll to position [1087, 0]
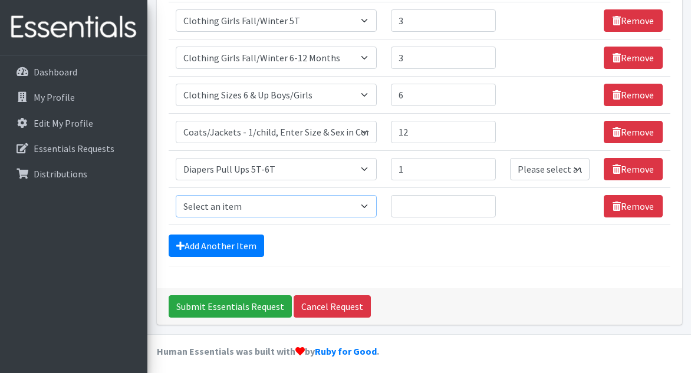
click at [373, 201] on select "Select an item # of Children this order will serve # of Individuals Living in H…" at bounding box center [277, 206] width 202 height 22
select select "1964"
click at [176, 195] on select "Select an item # of Children this order will serve # of Individuals Living in H…" at bounding box center [277, 206] width 202 height 22
click at [577, 171] on select "Please select a unit units Packs" at bounding box center [550, 169] width 80 height 22
select select "Pack"
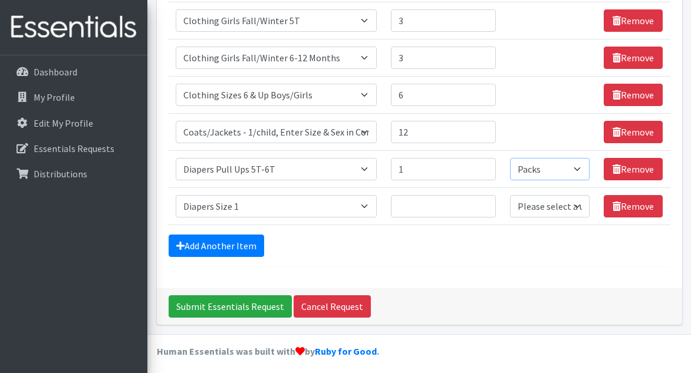
click at [510, 158] on select "Please select a unit units Packs" at bounding box center [550, 169] width 80 height 22
click at [455, 205] on input "Quantity" at bounding box center [443, 206] width 105 height 22
type input "800"
click at [536, 205] on select "Please select a unit units Packs" at bounding box center [550, 206] width 80 height 22
select select
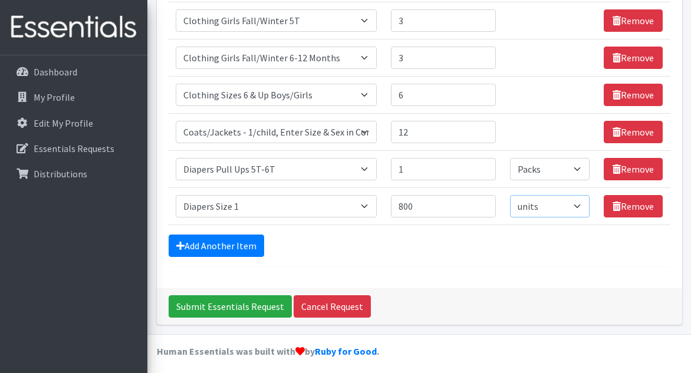
click at [510, 195] on select "Please select a unit units Packs" at bounding box center [550, 206] width 80 height 22
click at [218, 241] on link "Add Another Item" at bounding box center [217, 246] width 96 height 22
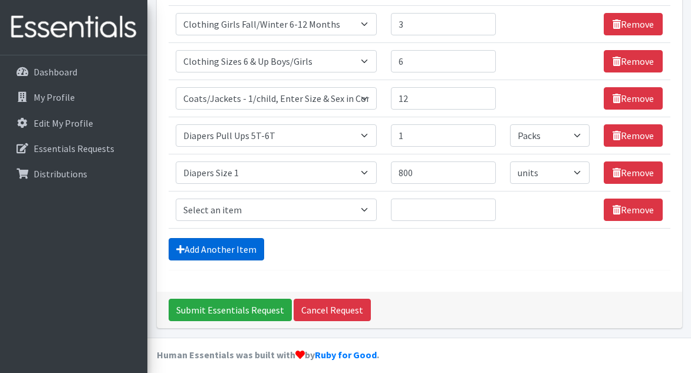
scroll to position [1124, 0]
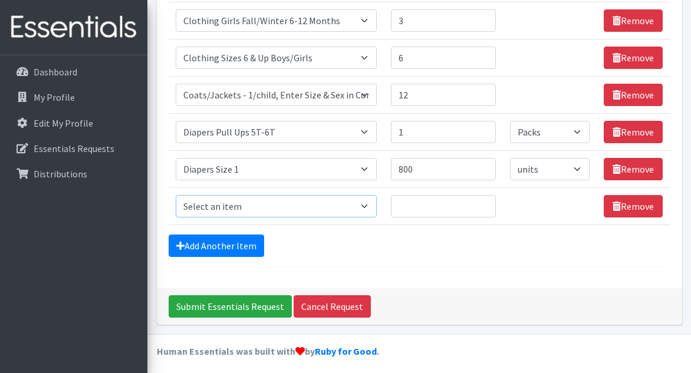
click at [263, 203] on select "Select an item # of Children this order will serve # of Individuals Living in H…" at bounding box center [277, 206] width 202 height 22
select select "1965"
click at [176, 195] on select "Select an item # of Children this order will serve # of Individuals Living in H…" at bounding box center [277, 206] width 202 height 22
click at [430, 200] on input "Quantity" at bounding box center [443, 206] width 105 height 22
type input "800"
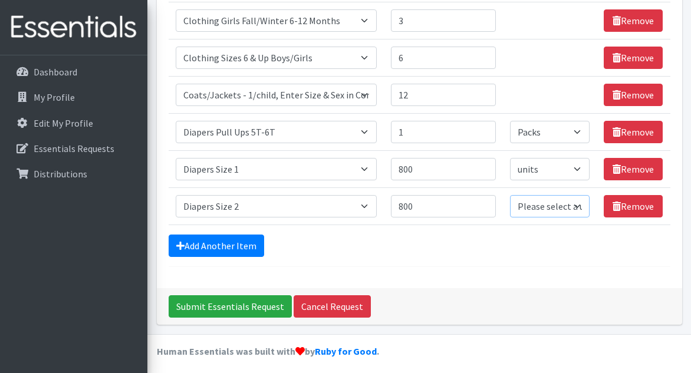
click at [532, 200] on select "Please select a unit units Packs" at bounding box center [550, 206] width 80 height 22
select select
click at [510, 195] on select "Please select a unit units Packs" at bounding box center [550, 206] width 80 height 22
click at [243, 242] on link "Add Another Item" at bounding box center [217, 246] width 96 height 22
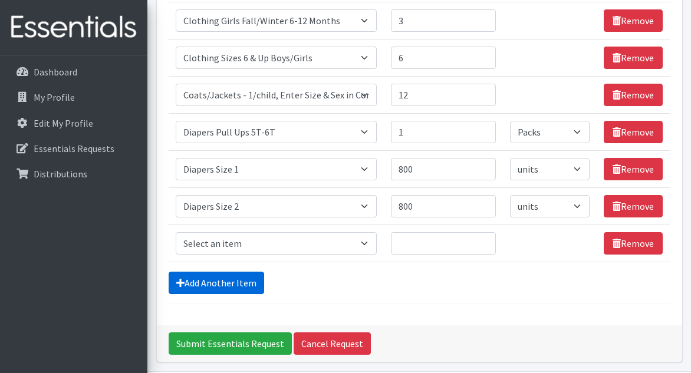
scroll to position [1161, 0]
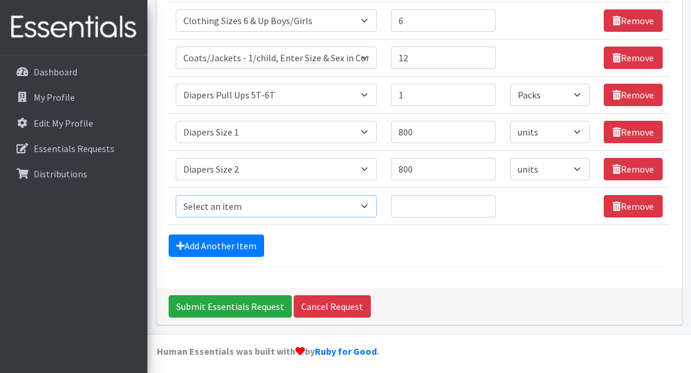
click at [264, 206] on select "Select an item # of Children this order will serve # of Individuals Living in H…" at bounding box center [277, 206] width 202 height 22
select select "1966"
click at [176, 195] on select "Select an item # of Children this order will serve # of Individuals Living in H…" at bounding box center [277, 206] width 202 height 22
click at [433, 203] on input "Quantity" at bounding box center [443, 206] width 105 height 22
type input "800"
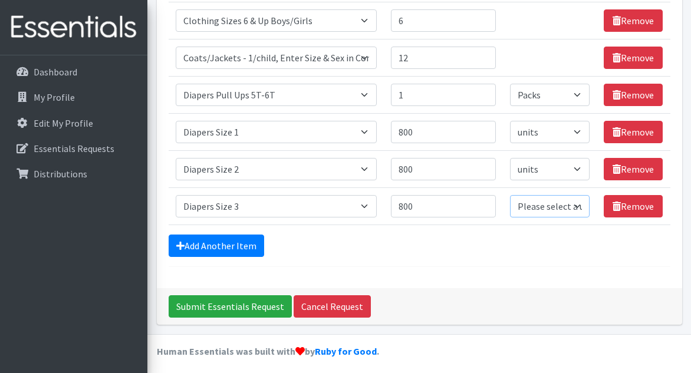
click at [524, 202] on select "Please select a unit units Packs" at bounding box center [550, 206] width 80 height 22
select select
click at [510, 195] on select "Please select a unit units Packs" at bounding box center [550, 206] width 80 height 22
click at [189, 240] on link "Add Another Item" at bounding box center [217, 246] width 96 height 22
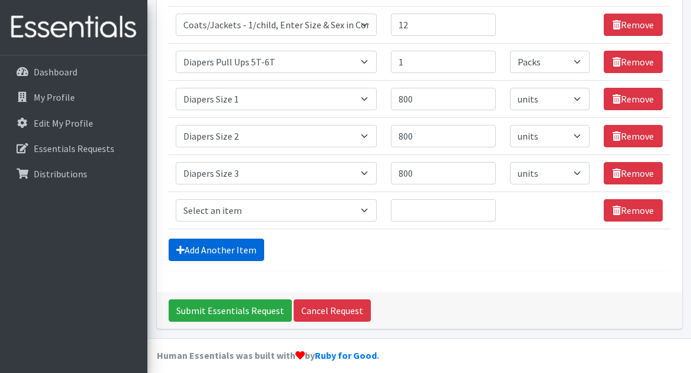
scroll to position [1198, 0]
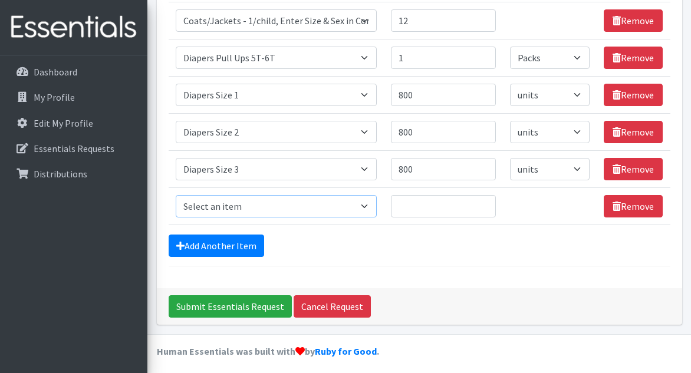
click at [366, 202] on select "Select an item # of Children this order will serve # of Individuals Living in H…" at bounding box center [277, 206] width 202 height 22
select select "1967"
click at [176, 195] on select "Select an item # of Children this order will serve # of Individuals Living in H…" at bounding box center [277, 206] width 202 height 22
click at [472, 208] on input "Quantity" at bounding box center [443, 206] width 105 height 22
type input "800"
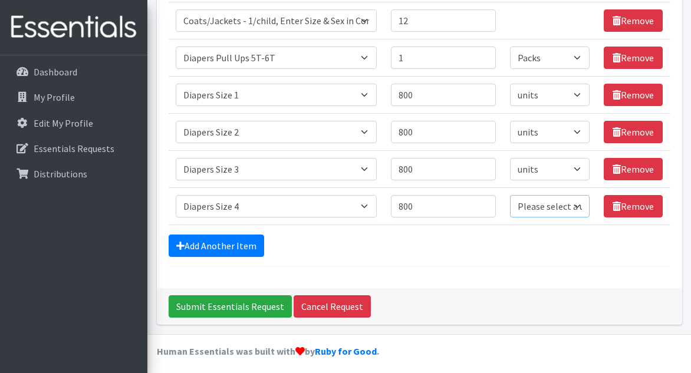
click at [555, 205] on select "Please select a unit units Packs" at bounding box center [550, 206] width 80 height 22
select select
click at [510, 195] on select "Please select a unit units Packs" at bounding box center [550, 206] width 80 height 22
click at [206, 242] on link "Add Another Item" at bounding box center [217, 246] width 96 height 22
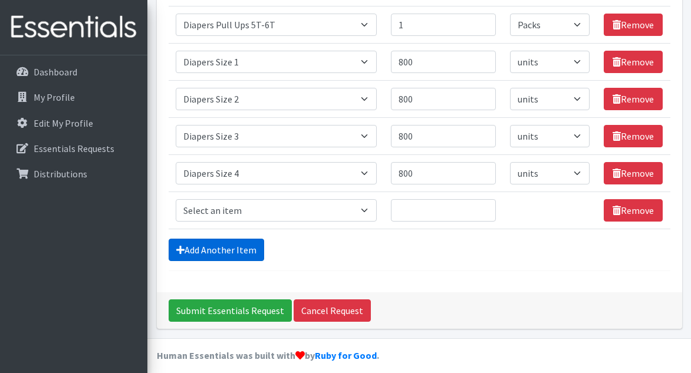
scroll to position [1235, 0]
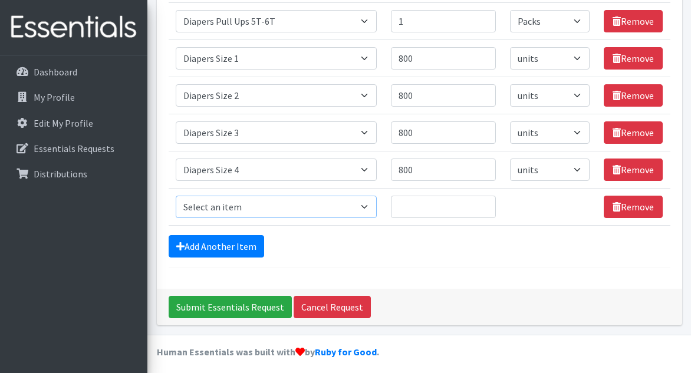
click at [318, 207] on select "Select an item # of Children this order will serve # of Individuals Living in H…" at bounding box center [277, 207] width 202 height 22
select select "1968"
click at [176, 196] on select "Select an item # of Children this order will serve # of Individuals Living in H…" at bounding box center [277, 207] width 202 height 22
click at [464, 199] on input "Quantity" at bounding box center [443, 207] width 105 height 22
type input "1500"
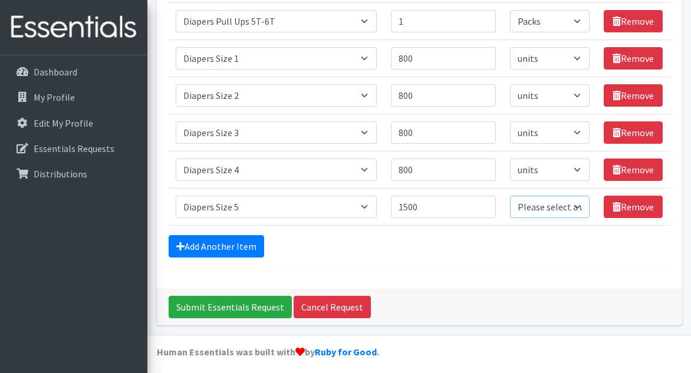
click at [525, 205] on select "Please select a unit units Packs" at bounding box center [550, 207] width 80 height 22
select select
click at [510, 196] on select "Please select a unit units Packs" at bounding box center [550, 207] width 80 height 22
click at [192, 240] on link "Add Another Item" at bounding box center [217, 246] width 96 height 22
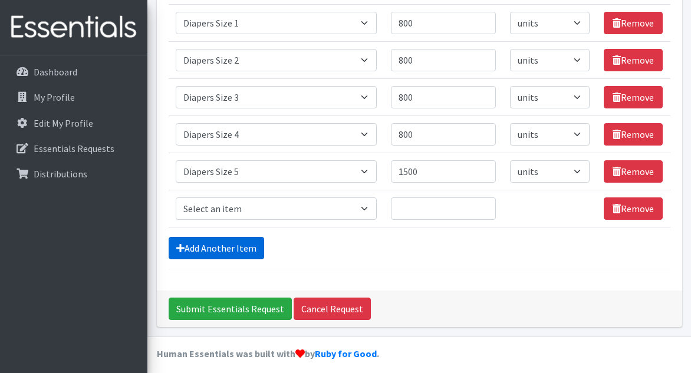
scroll to position [1272, 0]
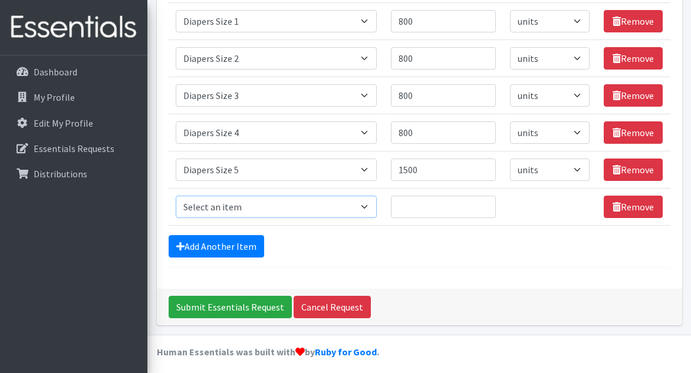
click at [259, 205] on select "Select an item # of Children this order will serve # of Individuals Living in H…" at bounding box center [277, 207] width 202 height 22
select select "1969"
click at [176, 196] on select "Select an item # of Children this order will serve # of Individuals Living in H…" at bounding box center [277, 207] width 202 height 22
click at [465, 209] on input "Quantity" at bounding box center [443, 207] width 105 height 22
type input "1500"
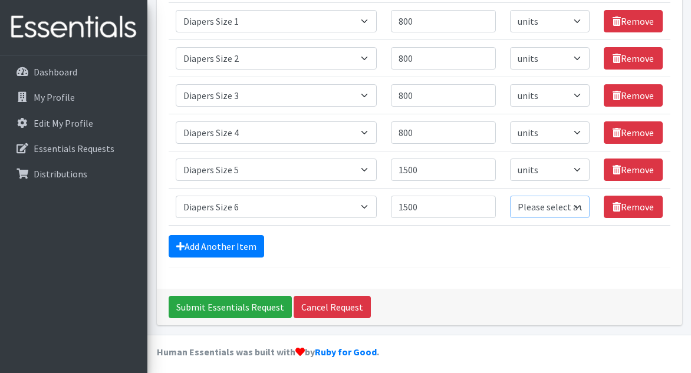
click at [537, 205] on select "Please select a unit units Packs" at bounding box center [550, 207] width 80 height 22
select select
click at [510, 196] on select "Please select a unit units Packs" at bounding box center [550, 207] width 80 height 22
click at [217, 239] on link "Add Another Item" at bounding box center [217, 246] width 96 height 22
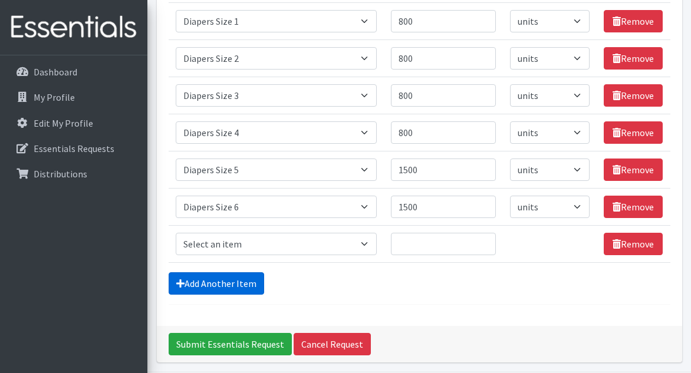
scroll to position [1309, 0]
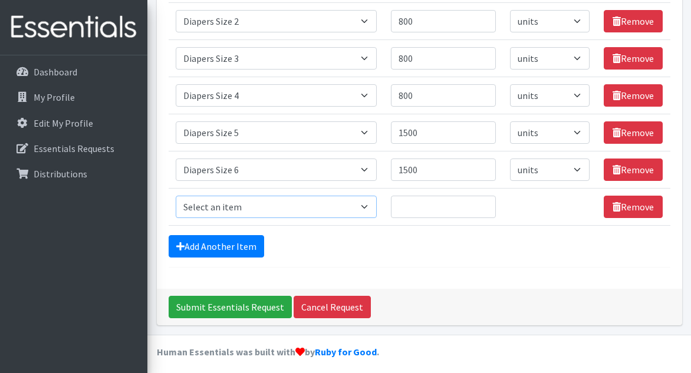
click at [258, 201] on select "Select an item # of Children this order will serve # of Individuals Living in H…" at bounding box center [277, 207] width 202 height 22
select select "1970"
click at [176, 196] on select "Select an item # of Children this order will serve # of Individuals Living in H…" at bounding box center [277, 207] width 202 height 22
click at [454, 203] on input "Quantity" at bounding box center [443, 207] width 105 height 22
type input "1000"
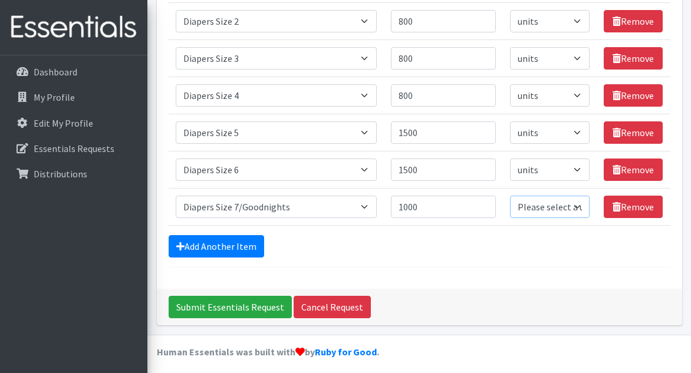
click at [518, 206] on select "Please select a unit units Packs" at bounding box center [550, 207] width 80 height 22
select select
click at [510, 196] on select "Please select a unit units Packs" at bounding box center [550, 207] width 80 height 22
click at [185, 239] on link "Add Another Item" at bounding box center [217, 246] width 96 height 22
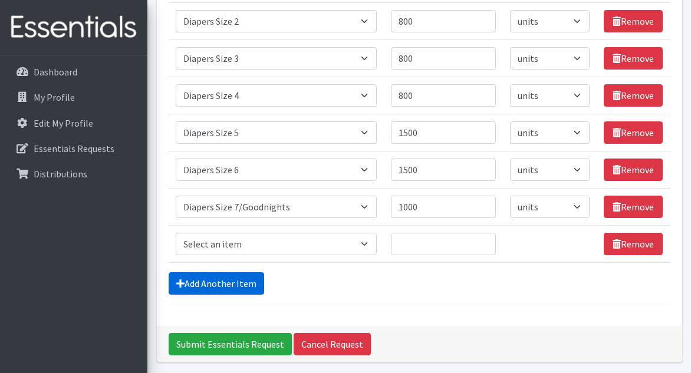
scroll to position [1346, 0]
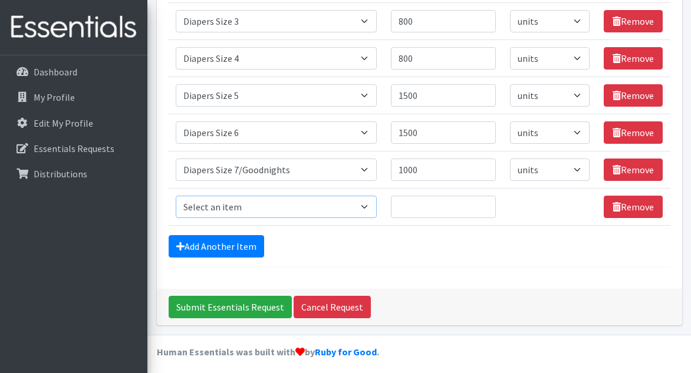
click at [312, 200] on select "Select an item # of Children this order will serve # of Individuals Living in H…" at bounding box center [277, 207] width 202 height 22
select select "2005"
click at [176, 196] on select "Select an item # of Children this order will serve # of Individuals Living in H…" at bounding box center [277, 207] width 202 height 22
click at [464, 203] on input "Quantity" at bounding box center [443, 207] width 105 height 22
type input "12"
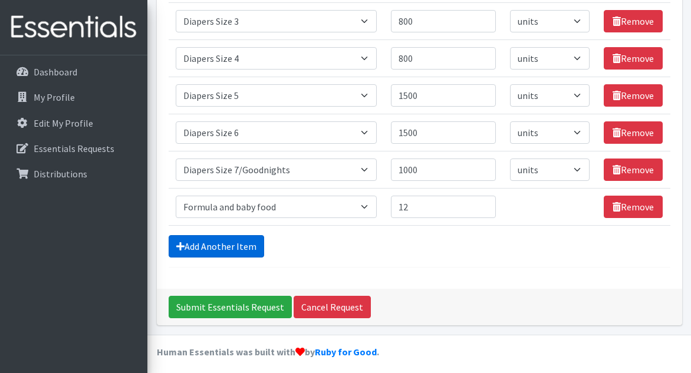
click at [238, 241] on link "Add Another Item" at bounding box center [217, 246] width 96 height 22
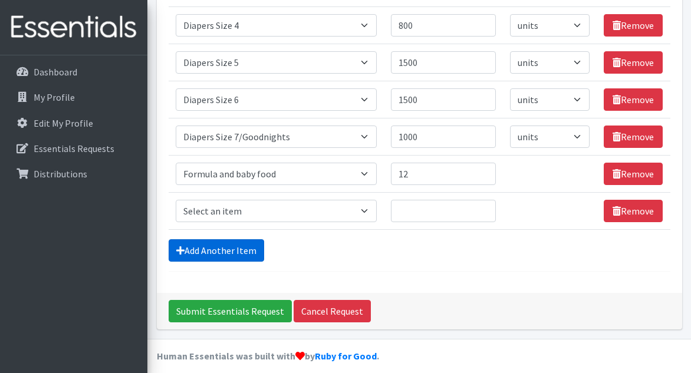
scroll to position [1383, 0]
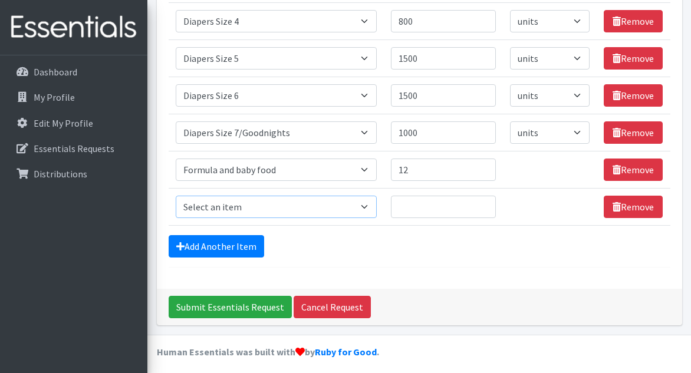
click at [291, 203] on select "Select an item # of Children this order will serve # of Individuals Living in H…" at bounding box center [277, 207] width 202 height 22
select select "1987"
click at [176, 196] on select "Select an item # of Children this order will serve # of Individuals Living in H…" at bounding box center [277, 207] width 202 height 22
click at [422, 200] on input "Quantity" at bounding box center [443, 207] width 105 height 22
type input "3"
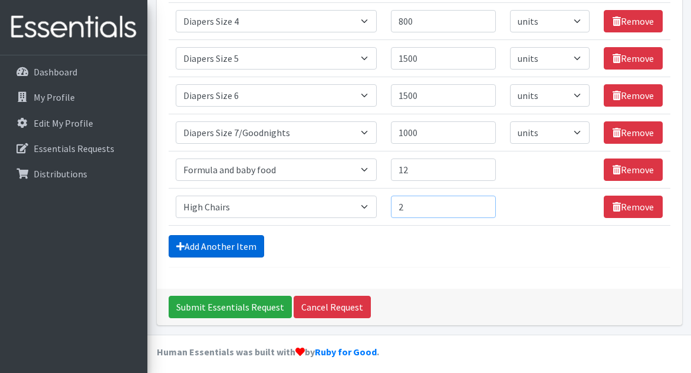
type input "2"
click at [248, 241] on link "Add Another Item" at bounding box center [217, 246] width 96 height 22
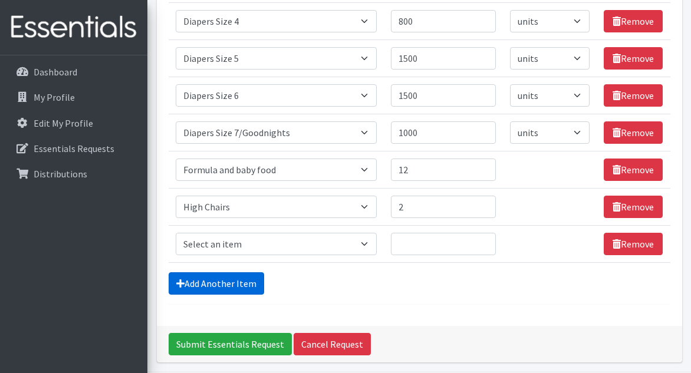
scroll to position [1420, 0]
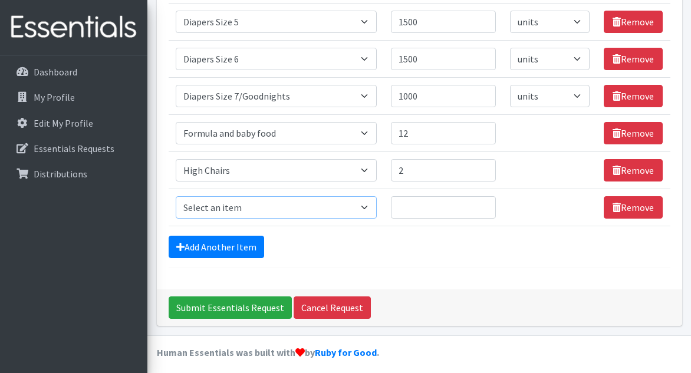
click at [290, 203] on select "Select an item # of Children this order will serve # of Individuals Living in H…" at bounding box center [277, 207] width 202 height 22
select select "5659"
click at [176, 196] on select "Select an item # of Children this order will serve # of Individuals Living in H…" at bounding box center [277, 207] width 202 height 22
click at [437, 202] on input "Quantity" at bounding box center [443, 207] width 105 height 22
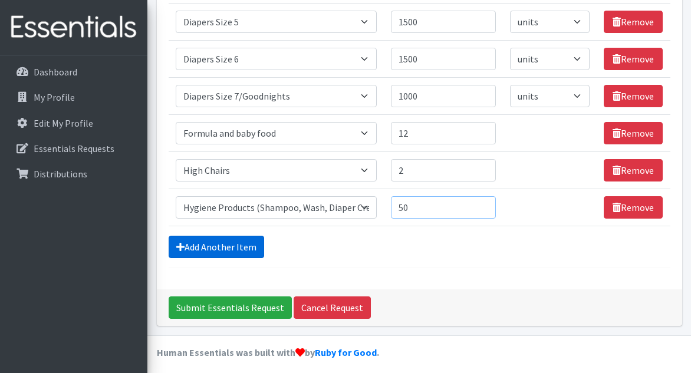
type input "50"
click at [254, 236] on link "Add Another Item" at bounding box center [217, 247] width 96 height 22
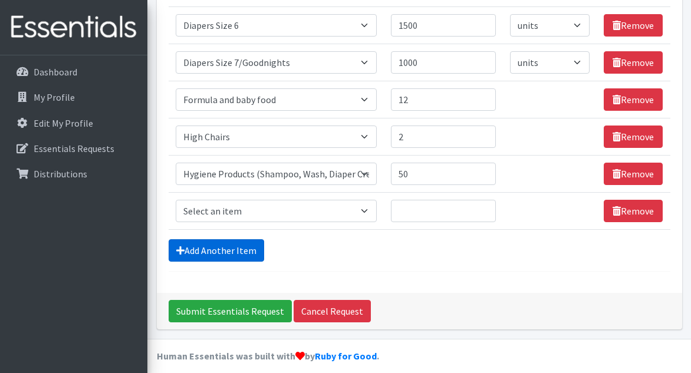
scroll to position [1457, 0]
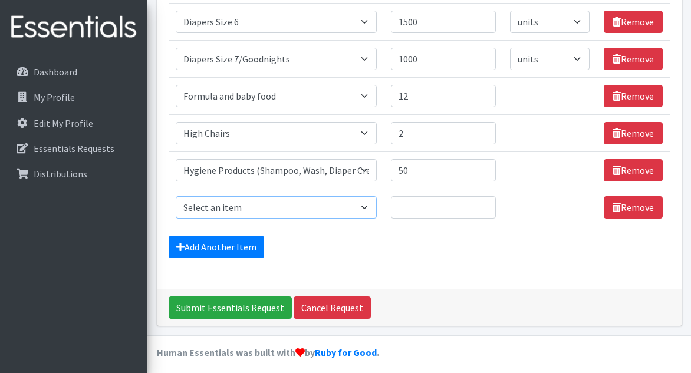
click at [335, 205] on select "Select an item # of Children this order will serve # of Individuals Living in H…" at bounding box center [277, 207] width 202 height 22
select select "302"
click at [176, 196] on select "Select an item # of Children this order will serve # of Individuals Living in H…" at bounding box center [277, 207] width 202 height 22
click at [444, 200] on input "Quantity" at bounding box center [443, 207] width 105 height 22
type input "6"
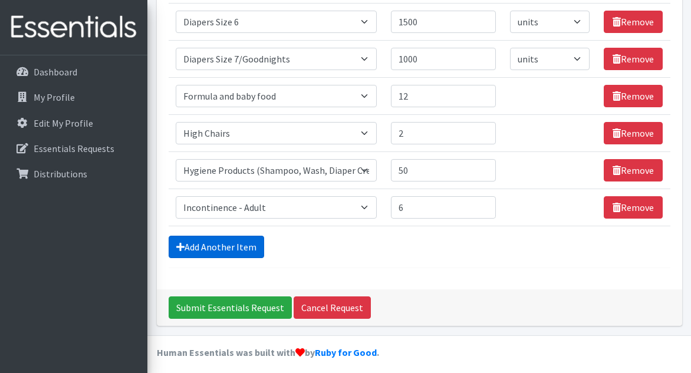
click at [248, 240] on link "Add Another Item" at bounding box center [217, 247] width 96 height 22
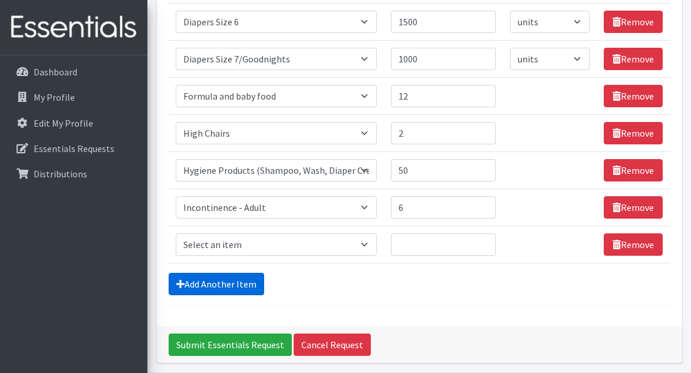
scroll to position [1494, 0]
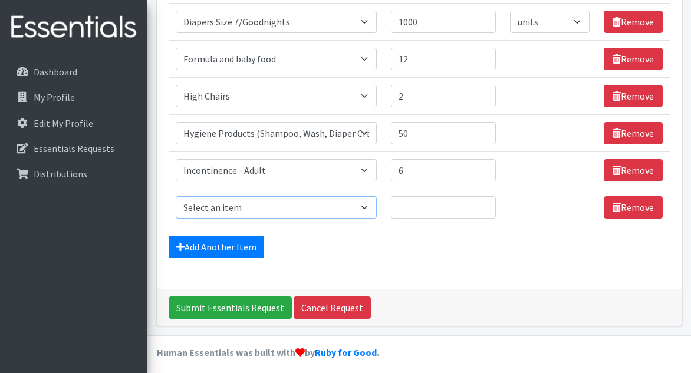
click at [281, 205] on select "Select an item # of Children this order will serve # of Individuals Living in H…" at bounding box center [277, 207] width 202 height 22
select select "1982"
click at [176, 196] on select "Select an item # of Children this order will serve # of Individuals Living in H…" at bounding box center [277, 207] width 202 height 22
click at [420, 202] on input "Quantity" at bounding box center [443, 207] width 105 height 22
type input "2"
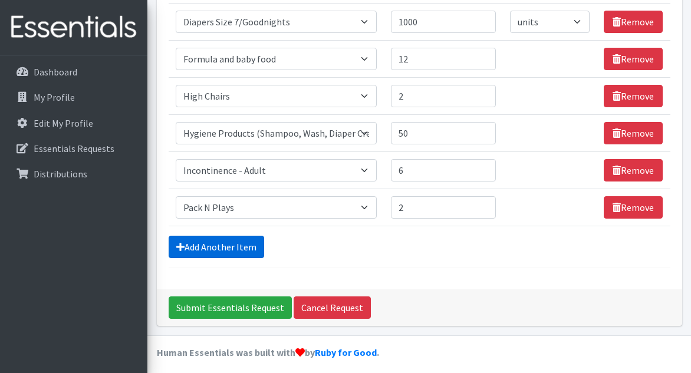
click at [235, 242] on link "Add Another Item" at bounding box center [217, 247] width 96 height 22
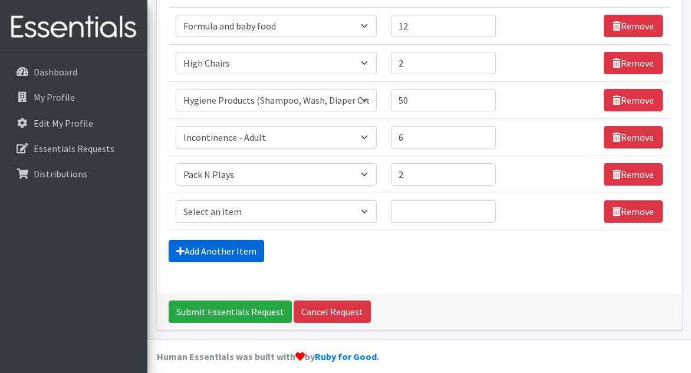
scroll to position [1531, 0]
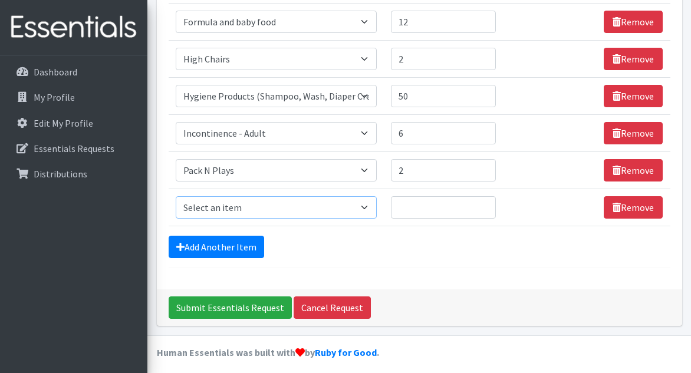
click at [321, 202] on select "Select an item # of Children this order will serve # of Individuals Living in H…" at bounding box center [277, 207] width 202 height 22
select select "1978"
click at [176, 196] on select "Select an item # of Children this order will serve # of Individuals Living in H…" at bounding box center [277, 207] width 202 height 22
click at [414, 202] on input "Quantity" at bounding box center [443, 207] width 105 height 22
type input "4"
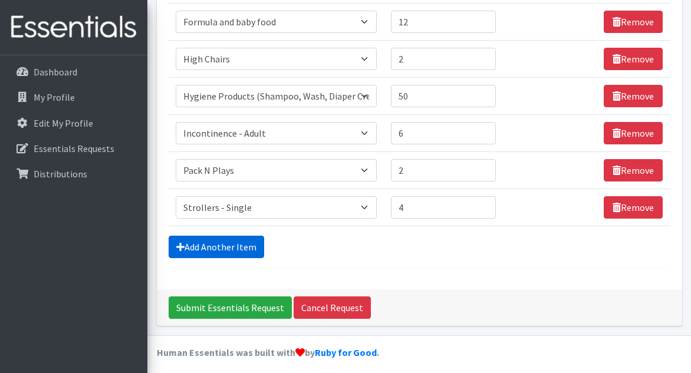
click at [236, 246] on link "Add Another Item" at bounding box center [217, 247] width 96 height 22
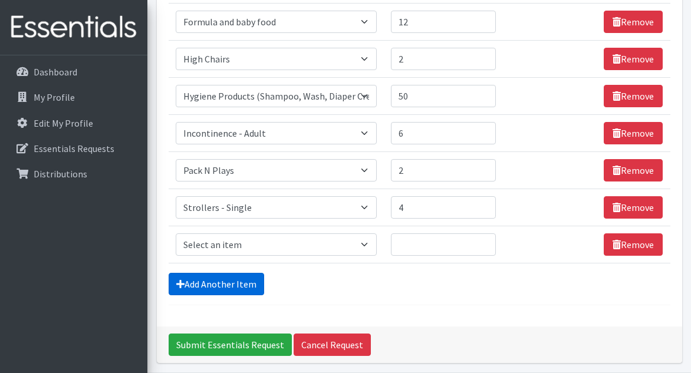
scroll to position [1568, 0]
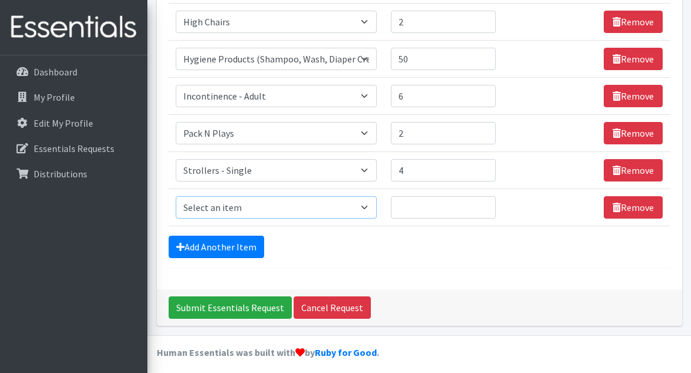
click at [360, 202] on select "Select an item # of Children this order will serve # of Individuals Living in H…" at bounding box center [277, 207] width 202 height 22
select select "1979"
click at [176, 196] on select "Select an item # of Children this order will serve # of Individuals Living in H…" at bounding box center [277, 207] width 202 height 22
click at [432, 206] on input "Quantity" at bounding box center [443, 207] width 105 height 22
type input "2"
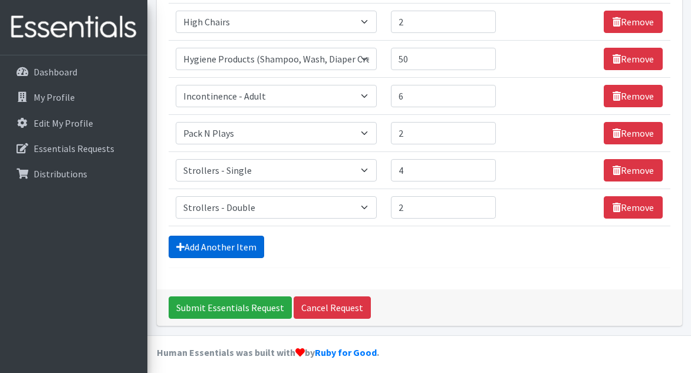
click at [245, 241] on link "Add Another Item" at bounding box center [217, 247] width 96 height 22
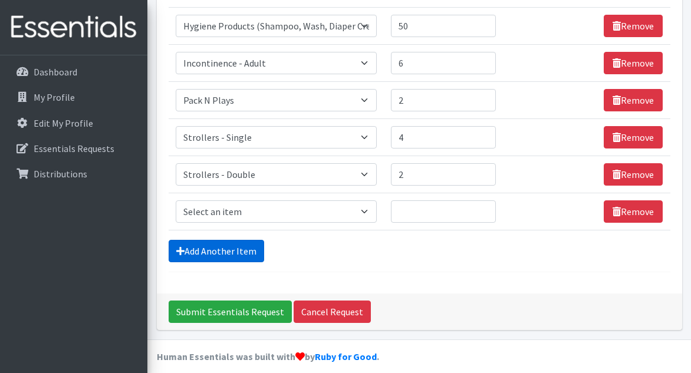
scroll to position [1605, 0]
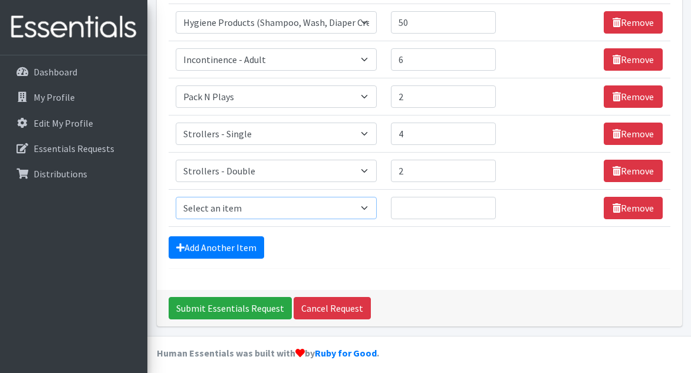
click at [289, 204] on select "Select an item # of Children this order will serve # of Individuals Living in H…" at bounding box center [277, 208] width 202 height 22
select select "1977"
click at [176, 197] on select "Select an item # of Children this order will serve # of Individuals Living in H…" at bounding box center [277, 208] width 202 height 22
click at [425, 200] on input "Quantity" at bounding box center [443, 208] width 105 height 22
type input "4"
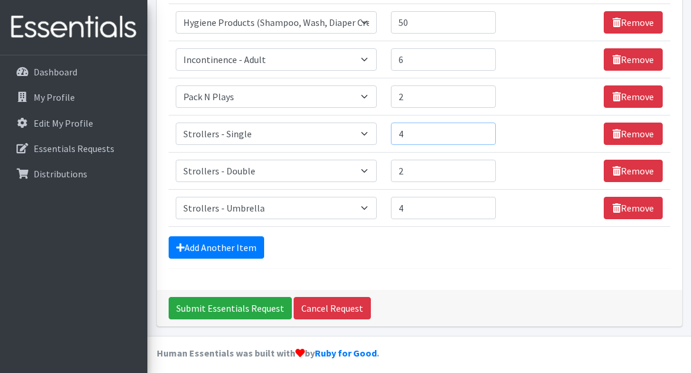
click at [432, 127] on input "4" at bounding box center [443, 134] width 105 height 22
type input "2"
click at [243, 238] on link "Add Another Item" at bounding box center [217, 247] width 96 height 22
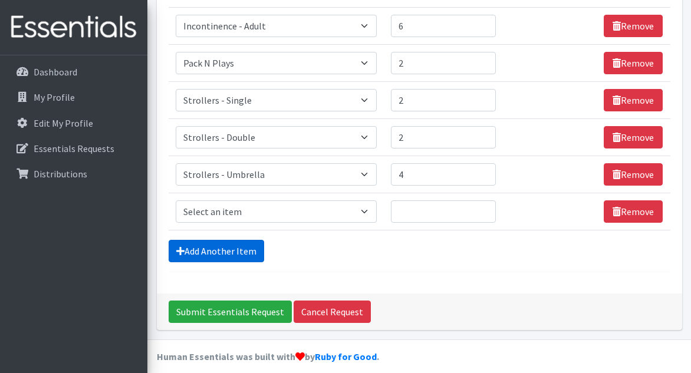
scroll to position [1642, 0]
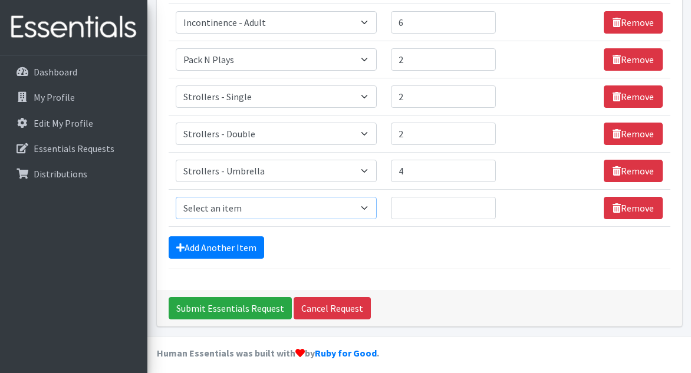
click at [275, 203] on select "Select an item # of Children this order will serve # of Individuals Living in H…" at bounding box center [277, 208] width 202 height 22
select select "1929"
click at [176, 197] on select "Select an item # of Children this order will serve # of Individuals Living in H…" at bounding box center [277, 208] width 202 height 22
click at [437, 203] on input "Quantity" at bounding box center [443, 208] width 105 height 22
type input "50"
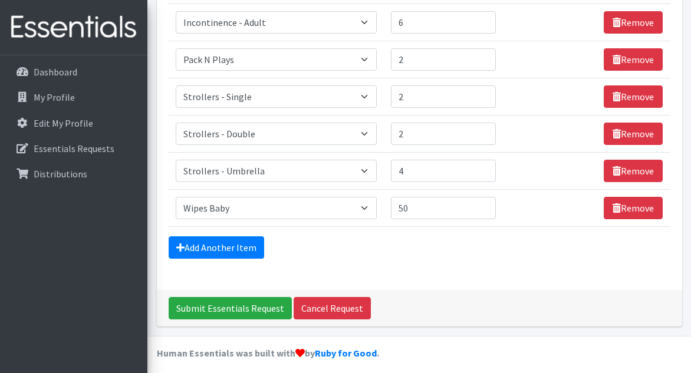
click at [454, 248] on div "Add Another Item" at bounding box center [420, 247] width 502 height 22
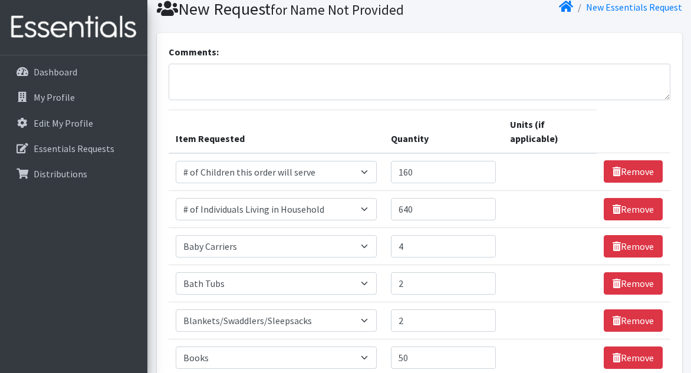
scroll to position [0, 0]
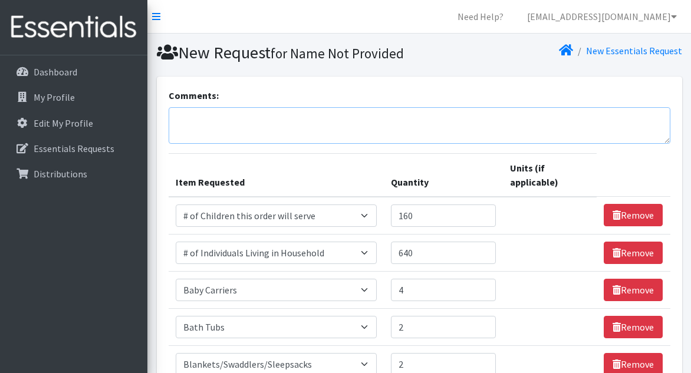
click at [287, 123] on textarea "Comments:" at bounding box center [420, 125] width 502 height 37
click at [287, 121] on textarea "We will take whatever shoes and coats you are willing to give us." at bounding box center [420, 125] width 502 height 37
click at [511, 122] on textarea "We will take whatever shoes clothing and coats you are willing to give us." at bounding box center [420, 125] width 502 height 37
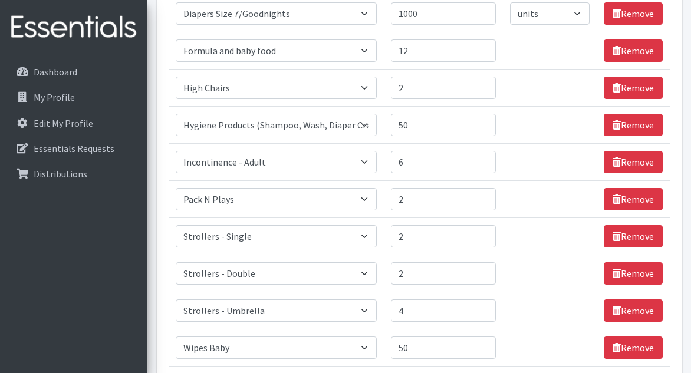
scroll to position [1642, 0]
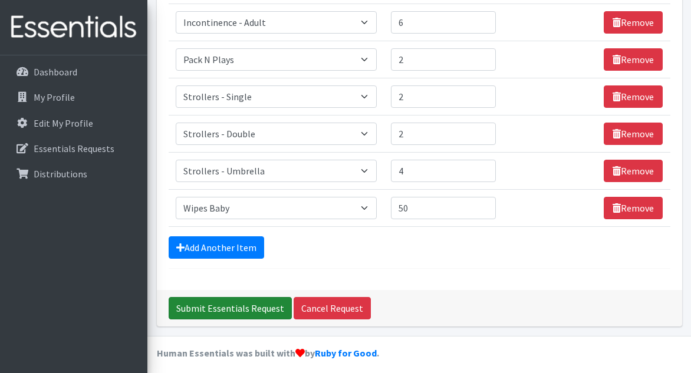
type textarea "We will take whatever shoes clothing and coats you are willing to give us. Than…"
click at [252, 301] on input "Submit Essentials Request" at bounding box center [230, 308] width 123 height 22
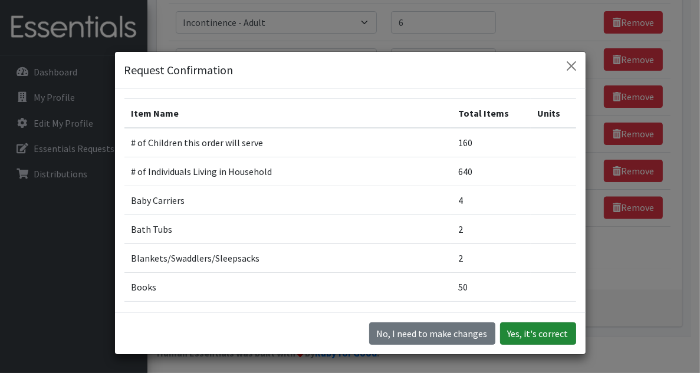
click at [518, 333] on button "Yes, it's correct" at bounding box center [538, 333] width 76 height 22
